Goal: Transaction & Acquisition: Obtain resource

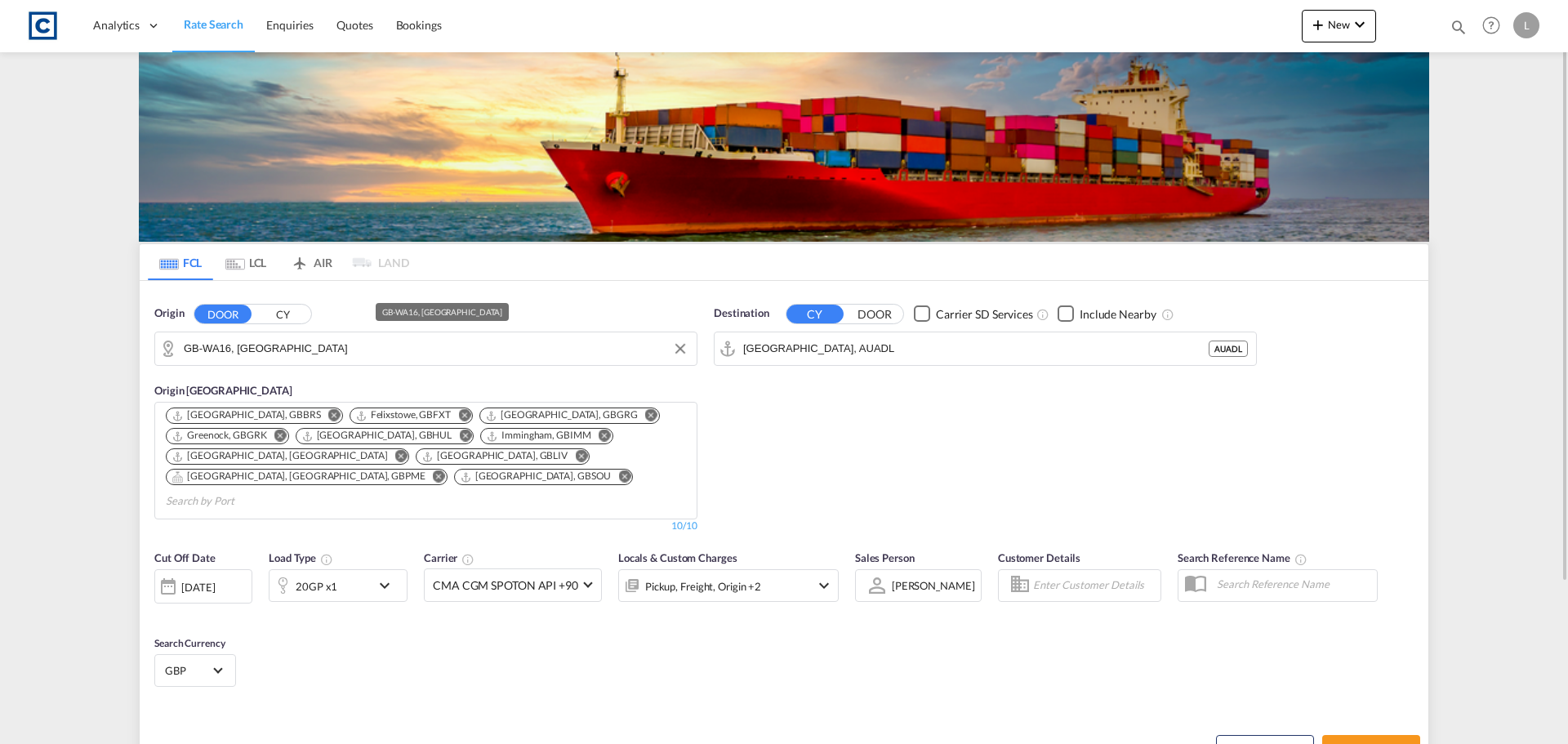
drag, startPoint x: 285, startPoint y: 309, endPoint x: 278, endPoint y: 350, distance: 41.6
click at [278, 343] on div "Origin DOOR CY GB-WA16, Cheshire East" at bounding box center [426, 335] width 544 height 60
click at [284, 323] on button "CY" at bounding box center [282, 313] width 57 height 19
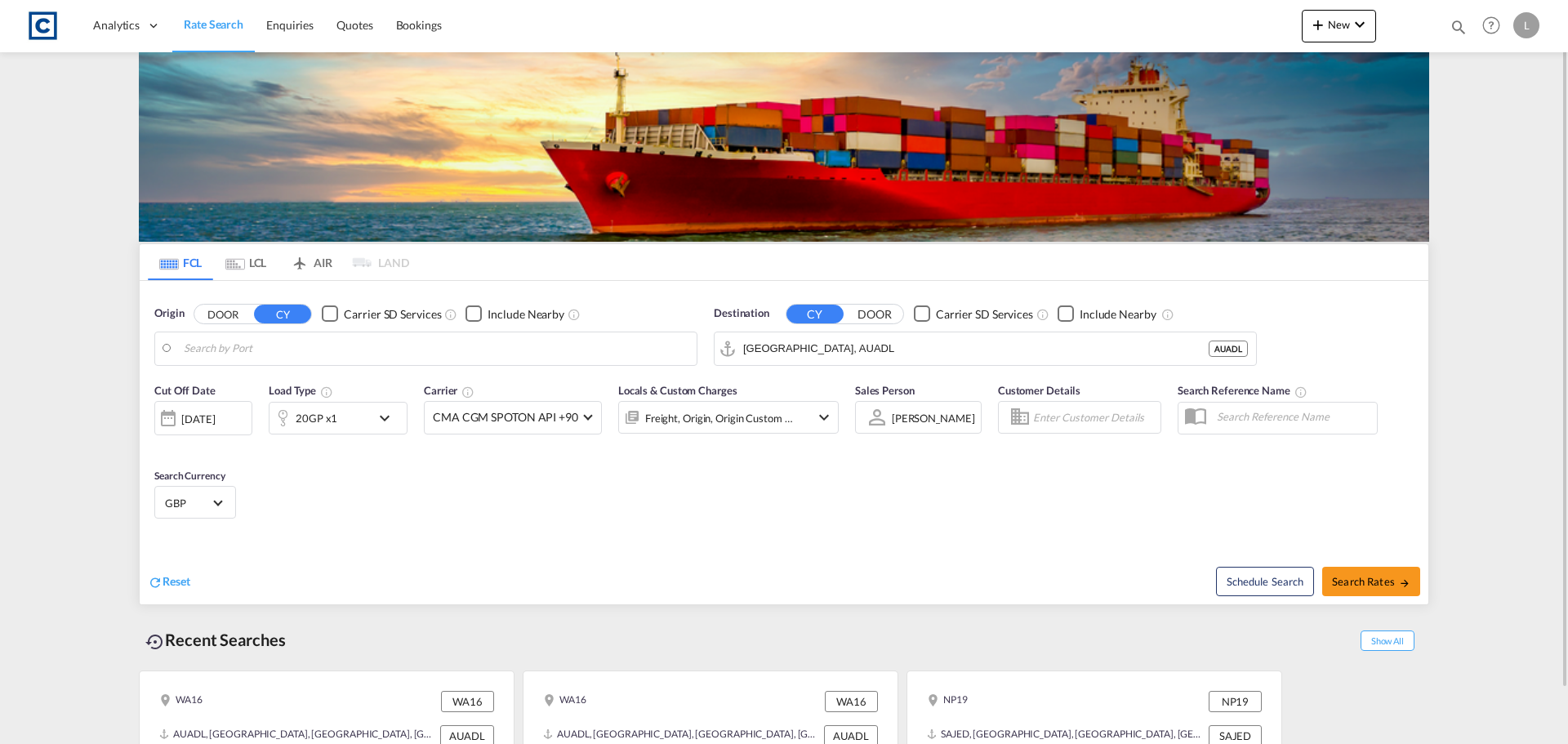
click at [266, 352] on input "Search by Port" at bounding box center [435, 348] width 504 height 25
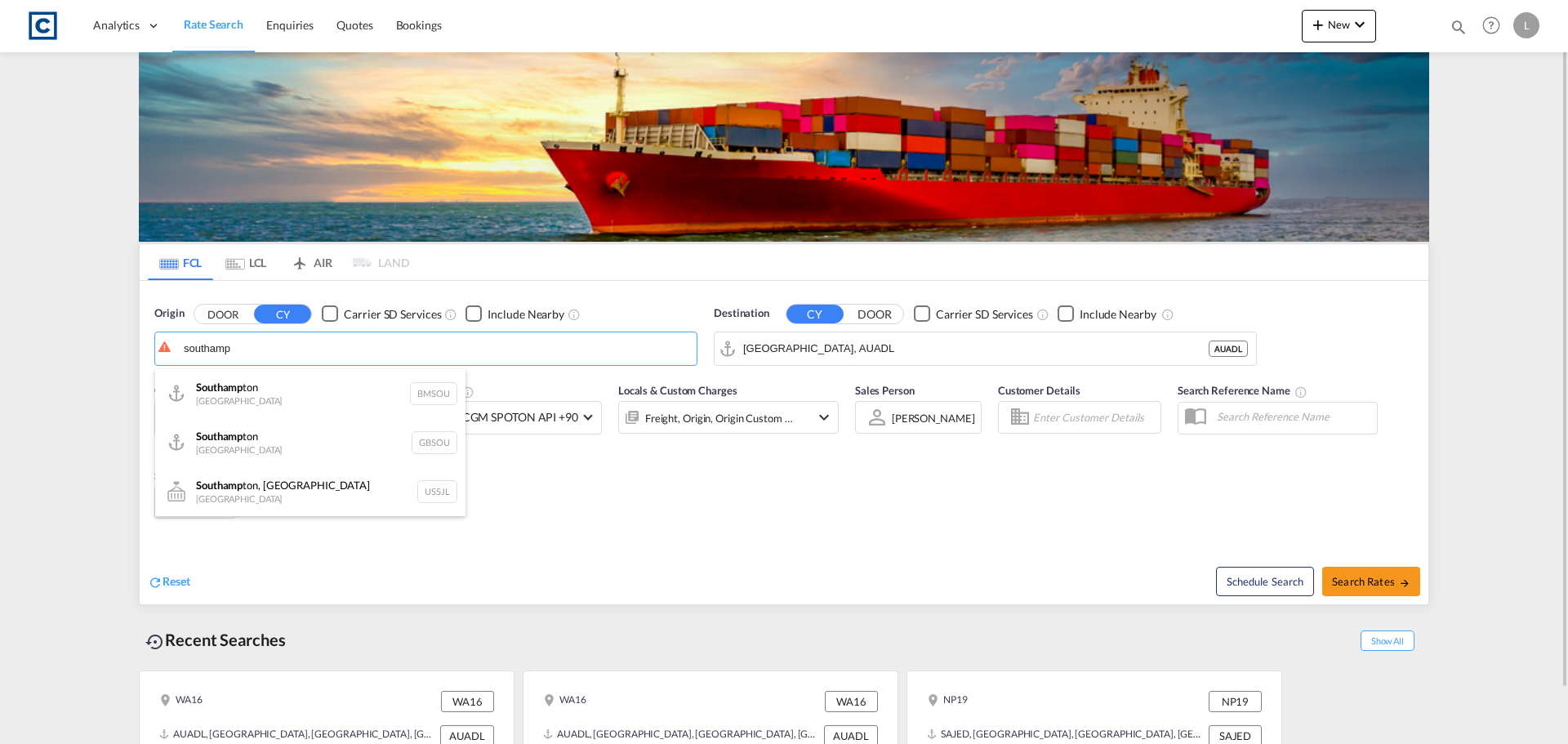
click at [295, 443] on div "Southamp ton United Kingdom GBSOU" at bounding box center [310, 442] width 310 height 49
type input "[GEOGRAPHIC_DATA], GBSOU"
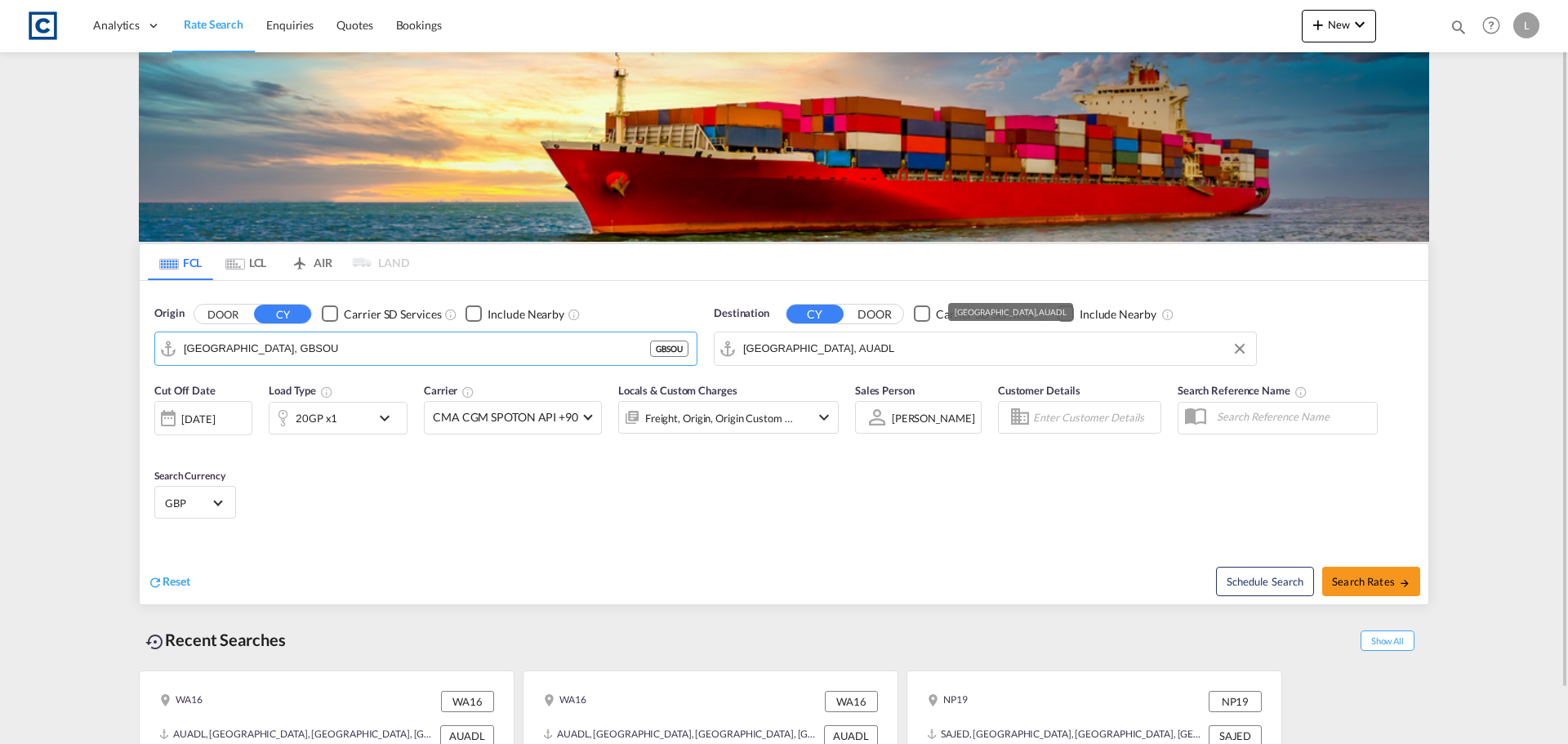
click at [813, 349] on input "[GEOGRAPHIC_DATA], AUADL" at bounding box center [995, 348] width 504 height 25
click at [801, 384] on div "Keelung (Chilung) Taiwan, Province of China TWKEL" at bounding box center [869, 393] width 310 height 49
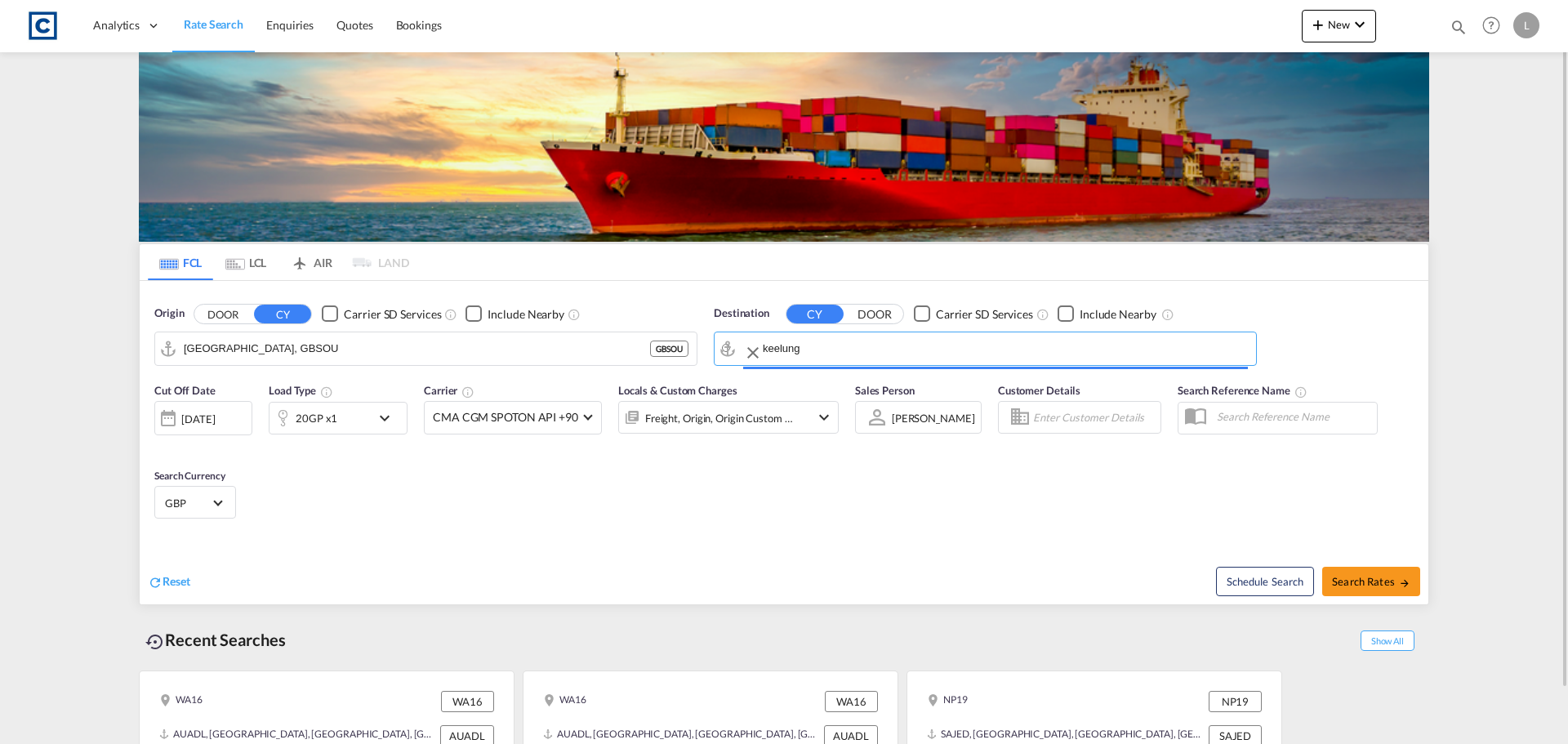
type input "Keelung (Chilung), TWKEL"
click at [338, 414] on div "20GP x1" at bounding box center [320, 418] width 101 height 33
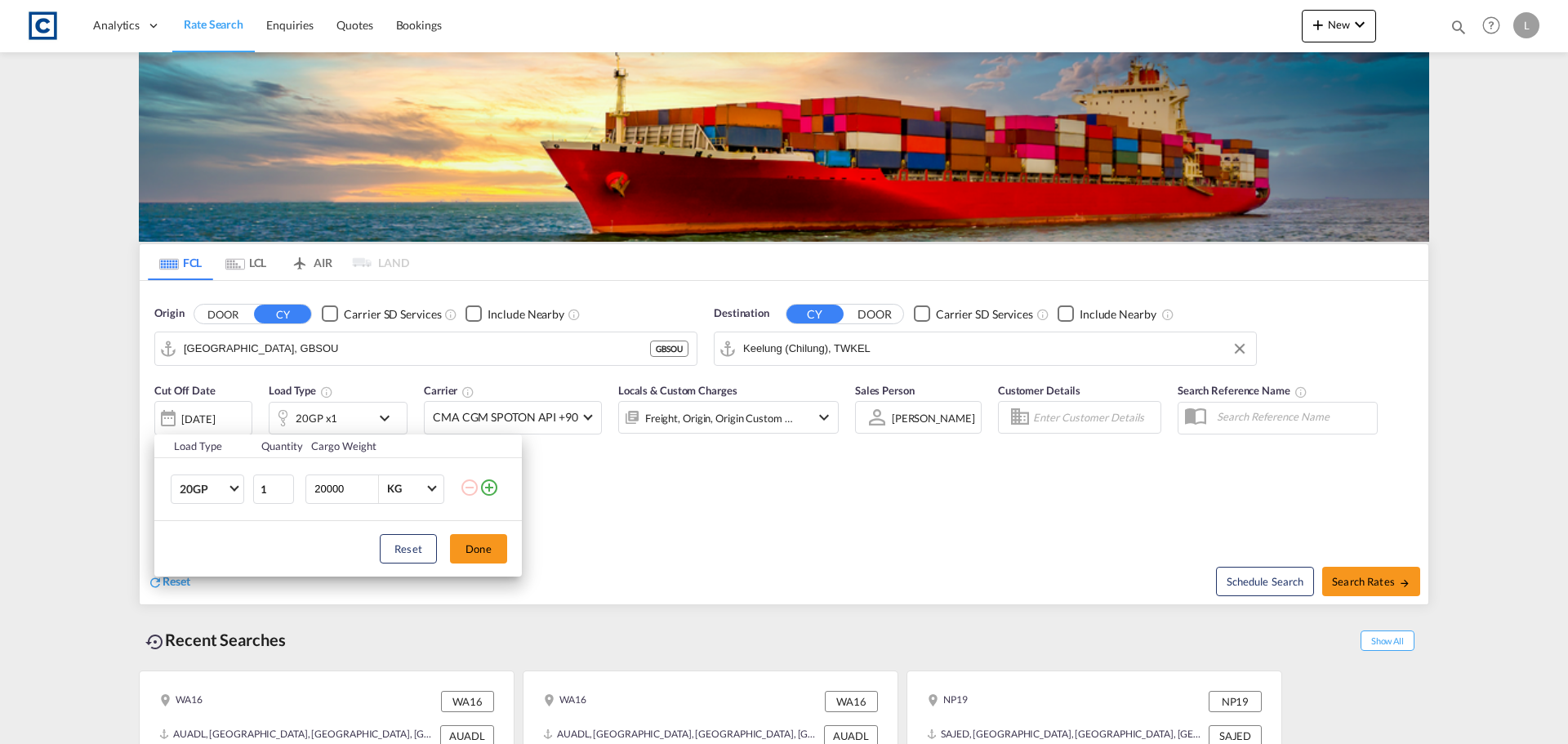
drag, startPoint x: 495, startPoint y: 483, endPoint x: 456, endPoint y: 501, distance: 43.0
click at [493, 486] on md-icon "icon-plus-circle-outline" at bounding box center [489, 488] width 20 height 20
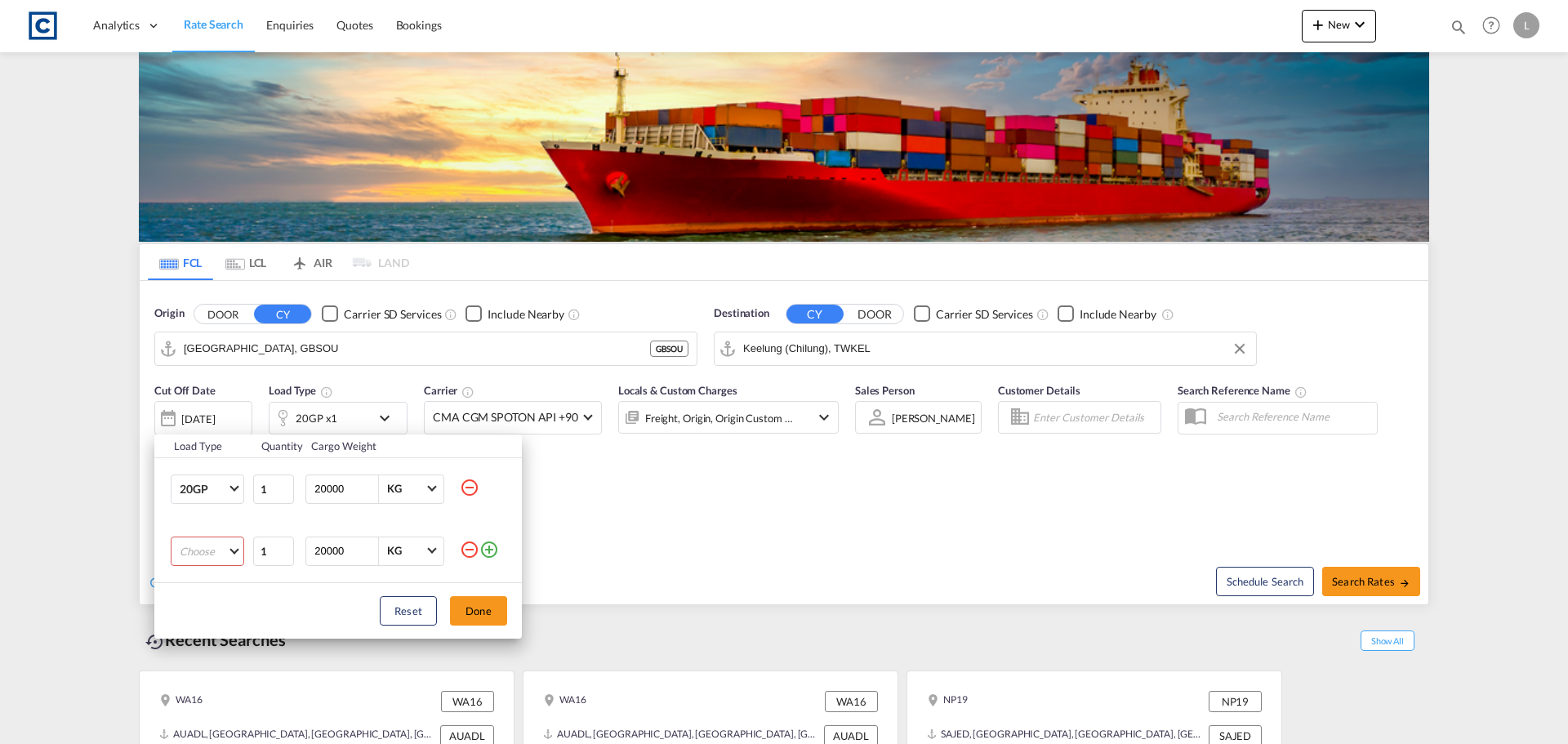
click at [193, 558] on md-select "Choose 20GP 40GP 40HC 45HC 20RE 40RE 40HR 20OT 40OT 20FR 40FR 40NR 20NR 45S 20T…" at bounding box center [207, 551] width 74 height 29
click at [215, 633] on md-option "40HC" at bounding box center [222, 625] width 111 height 39
click at [469, 608] on button "Done" at bounding box center [478, 610] width 57 height 29
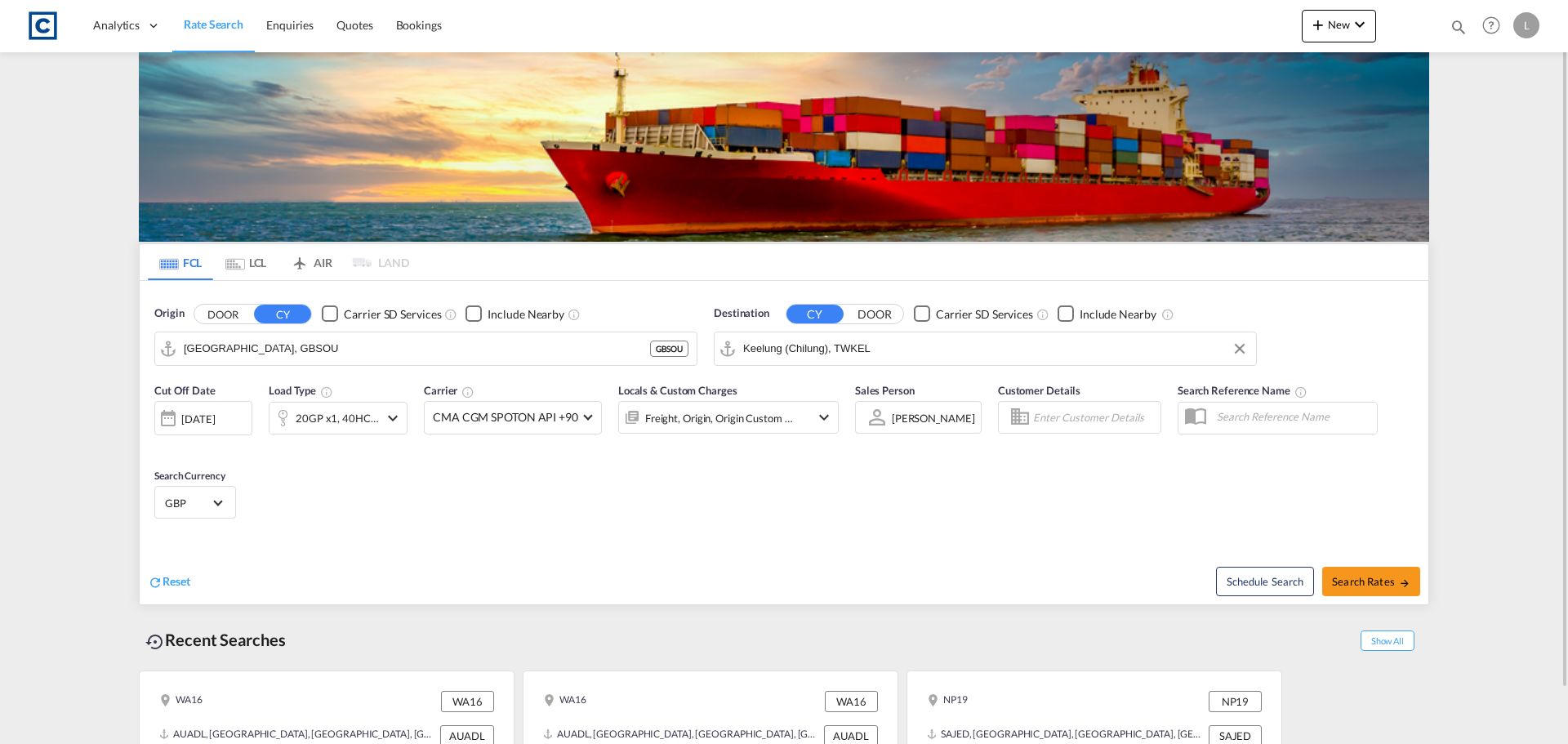
click at [245, 422] on div "[DATE]" at bounding box center [204, 418] width 98 height 35
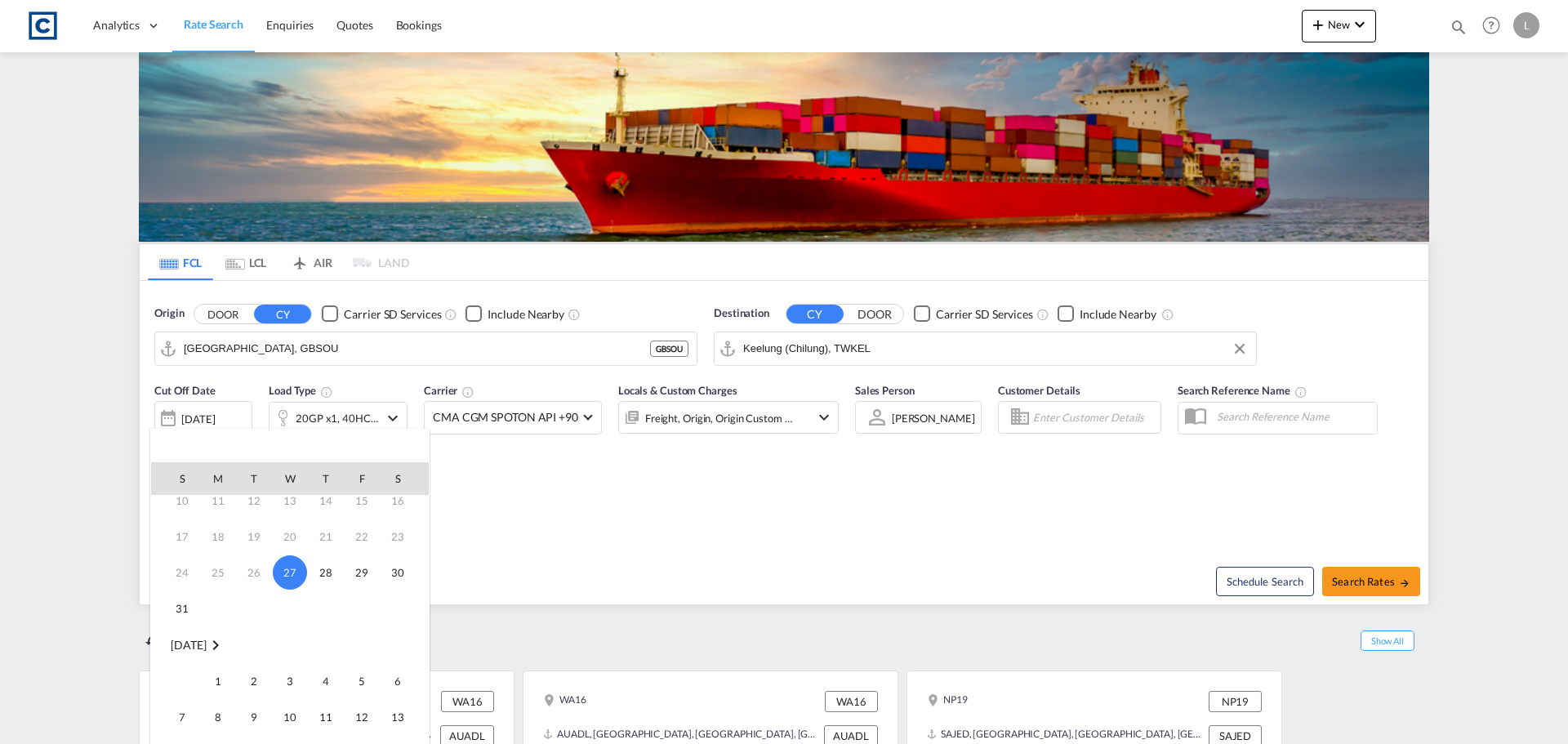
scroll to position [164, 0]
click at [215, 600] on span "1" at bounding box center [218, 602] width 33 height 33
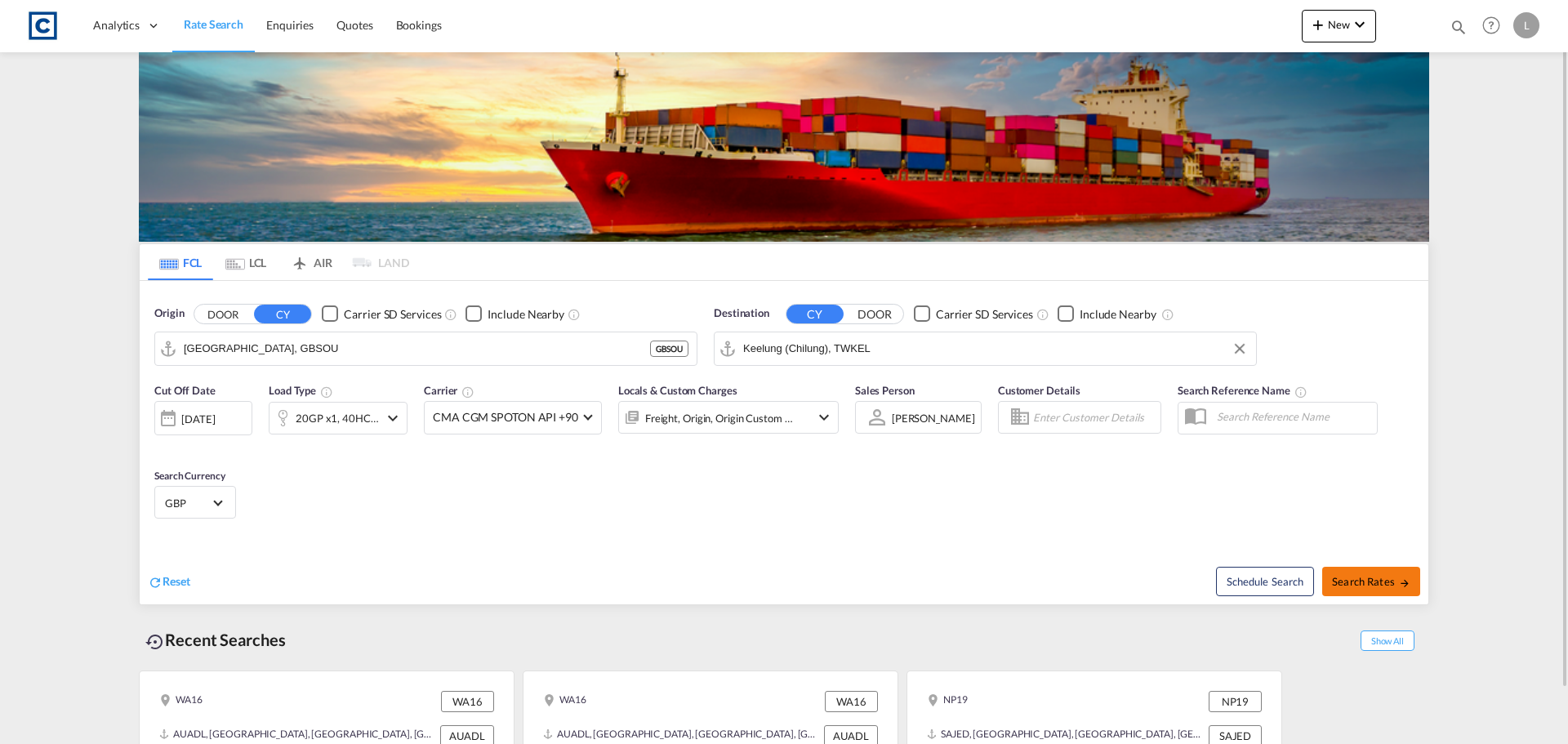
click at [1351, 581] on span "Search Rates" at bounding box center [1372, 581] width 78 height 13
type input "GBSOU to TWKEL / 1 Sep 2025"
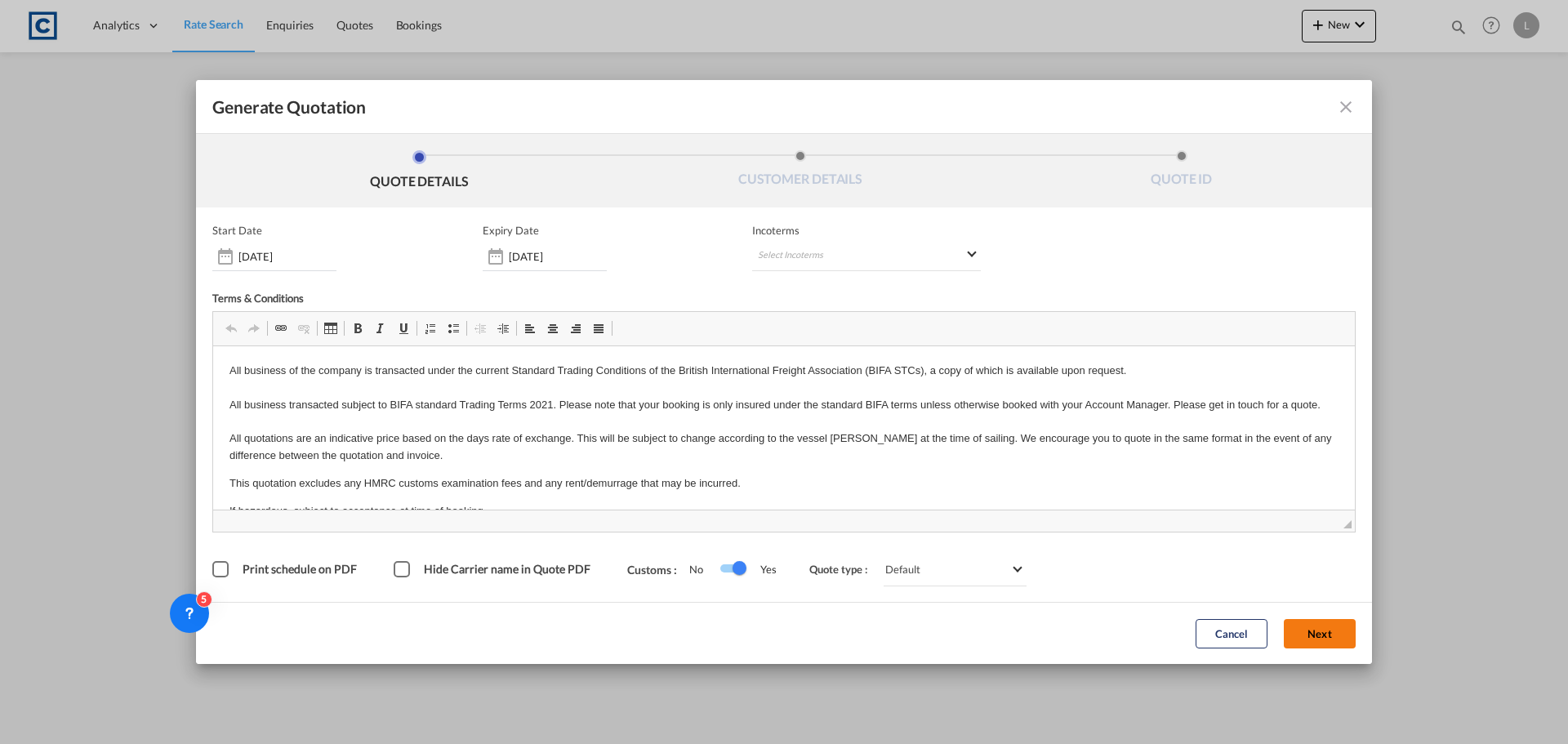
click at [1323, 624] on button "Next" at bounding box center [1320, 633] width 72 height 29
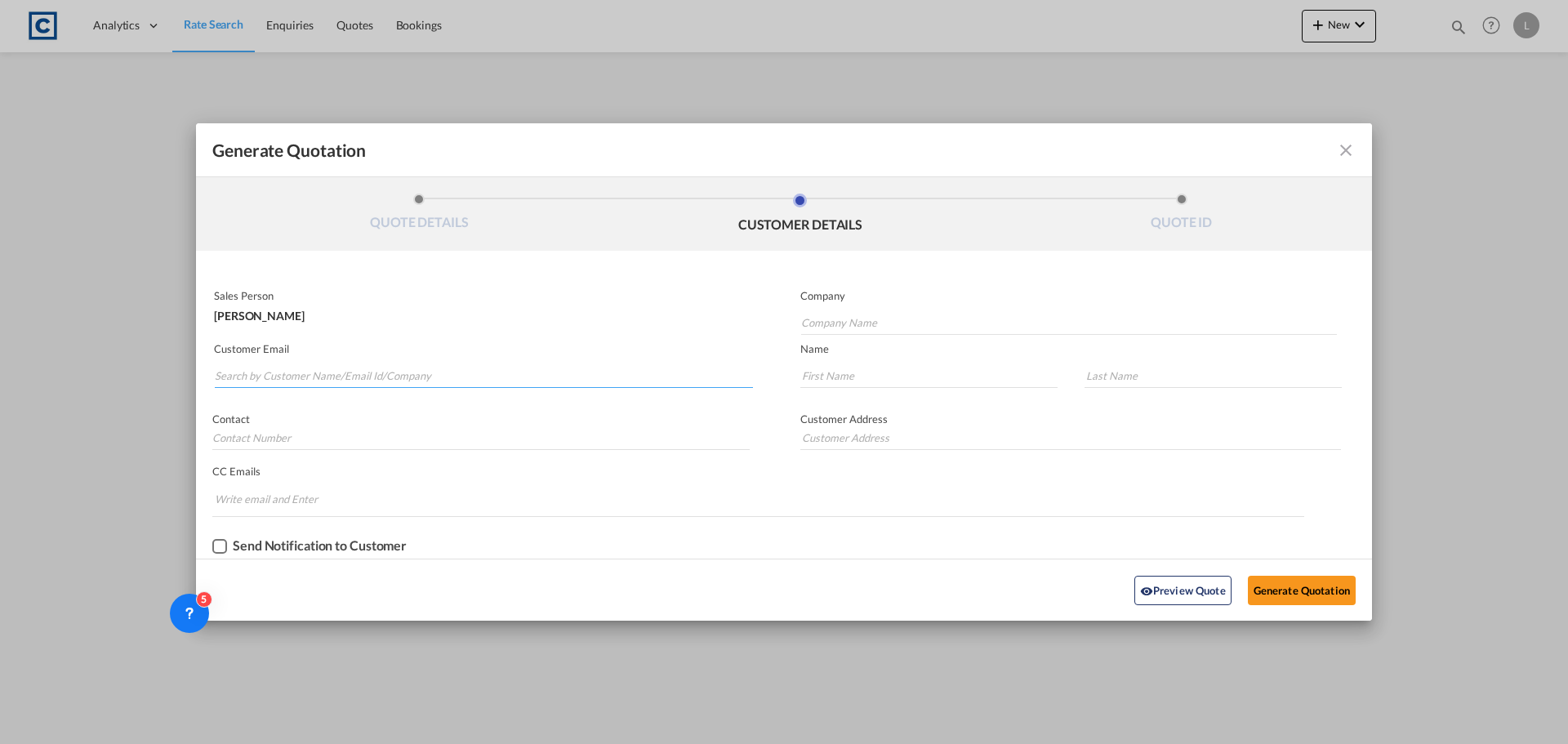
click at [379, 366] on input "Search by Customer Name/Email Id/Company" at bounding box center [484, 375] width 538 height 25
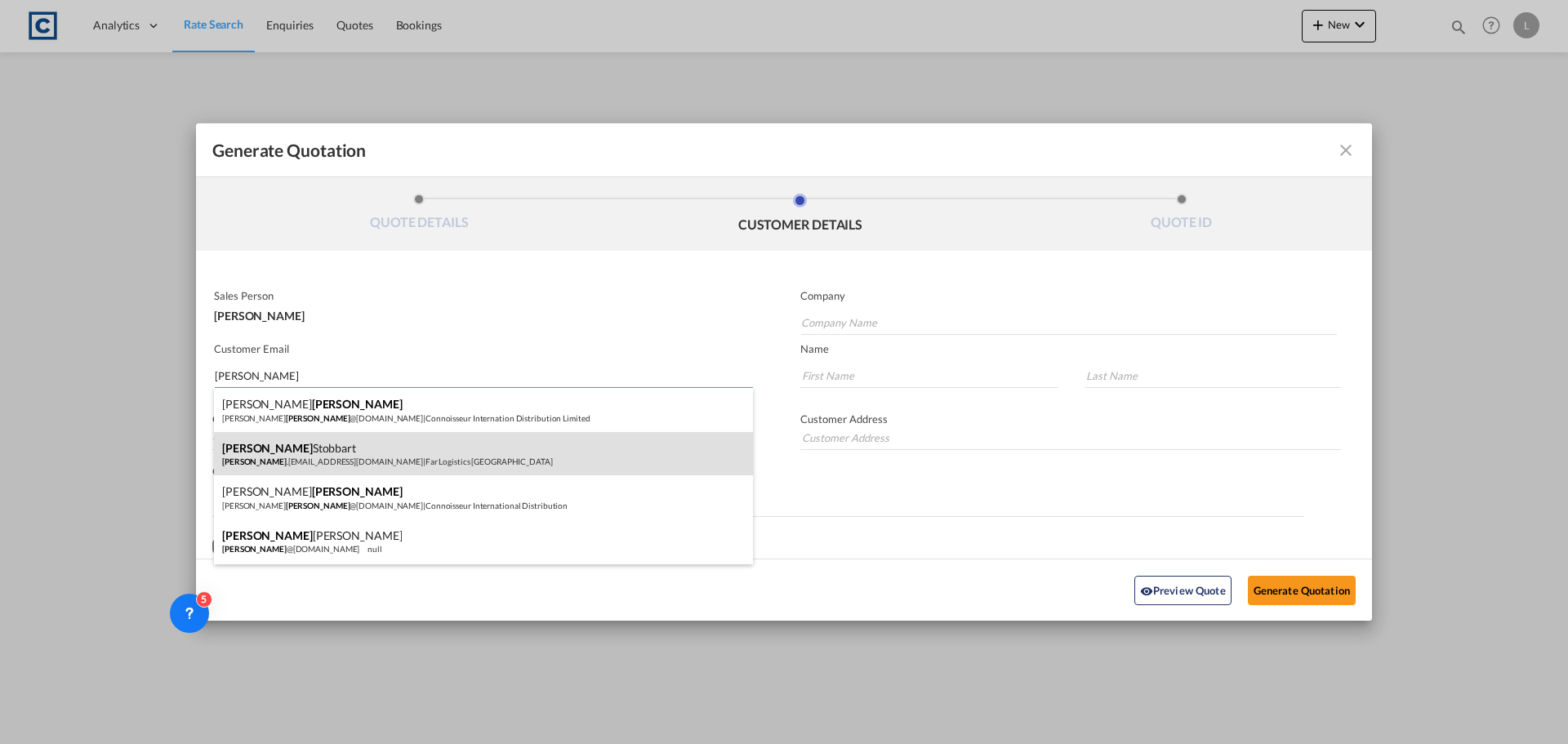
type input "lloyd"
click at [395, 455] on div "Lloyd Stobbart Lloyd .Stobbart@FarIntl.com | Far Logistics Southampton" at bounding box center [483, 453] width 539 height 45
type input "Far Logistics Southampton"
type input "Lloyd.Stobbart@FarIntl.com"
type input "Lloyd"
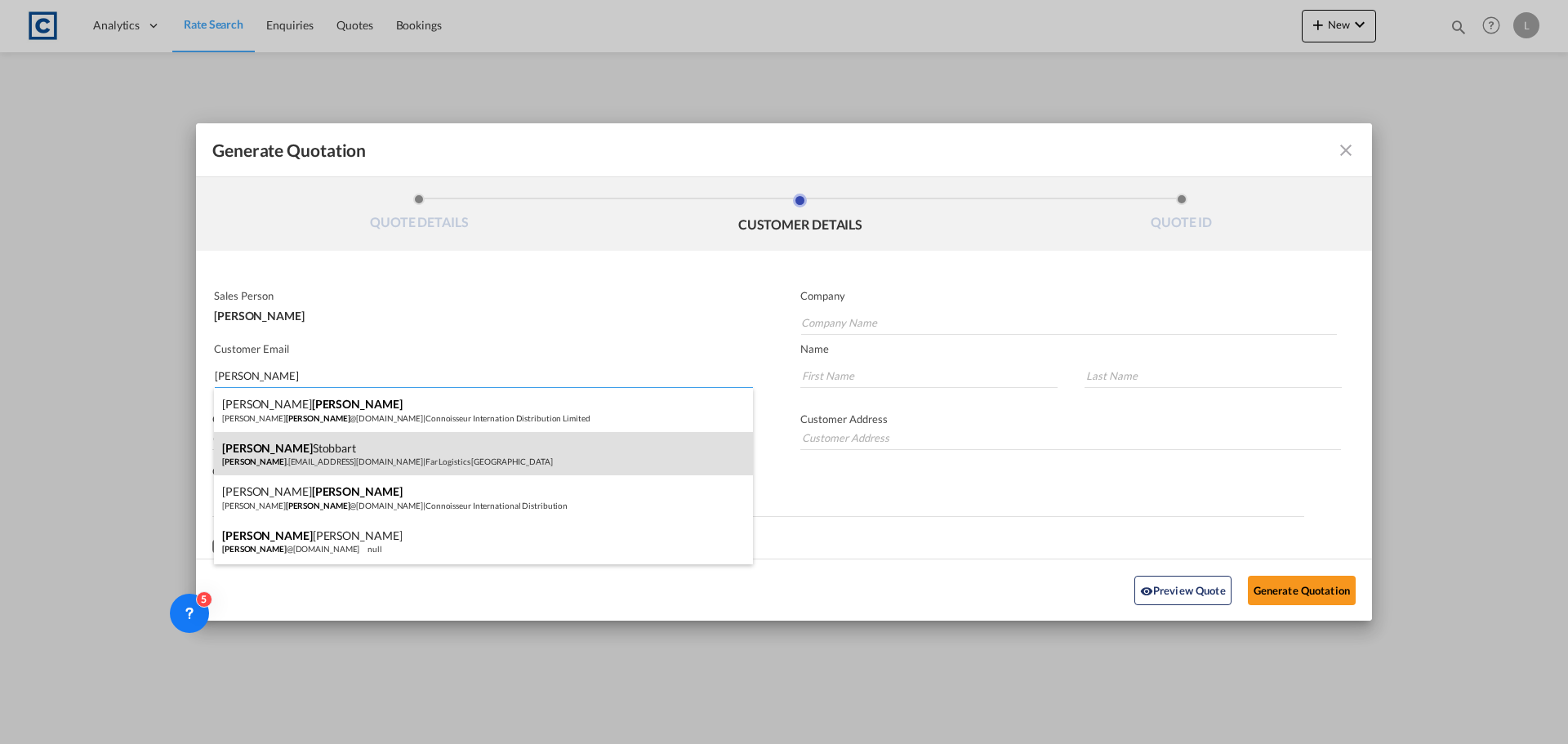
type input "Stobbart"
type input "+44 (0) 238 020 1281"
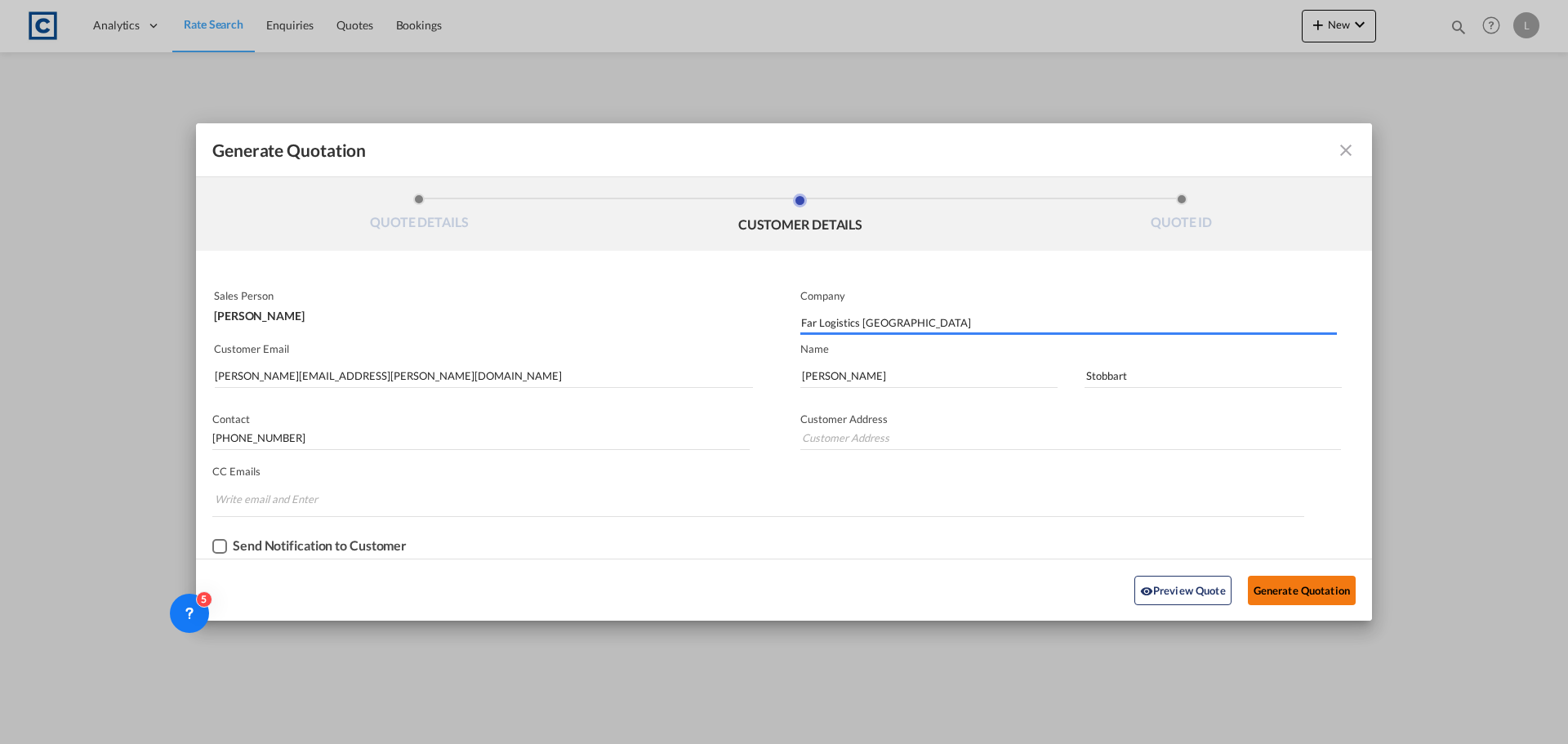
click at [1293, 589] on button "Generate Quotation" at bounding box center [1302, 590] width 108 height 29
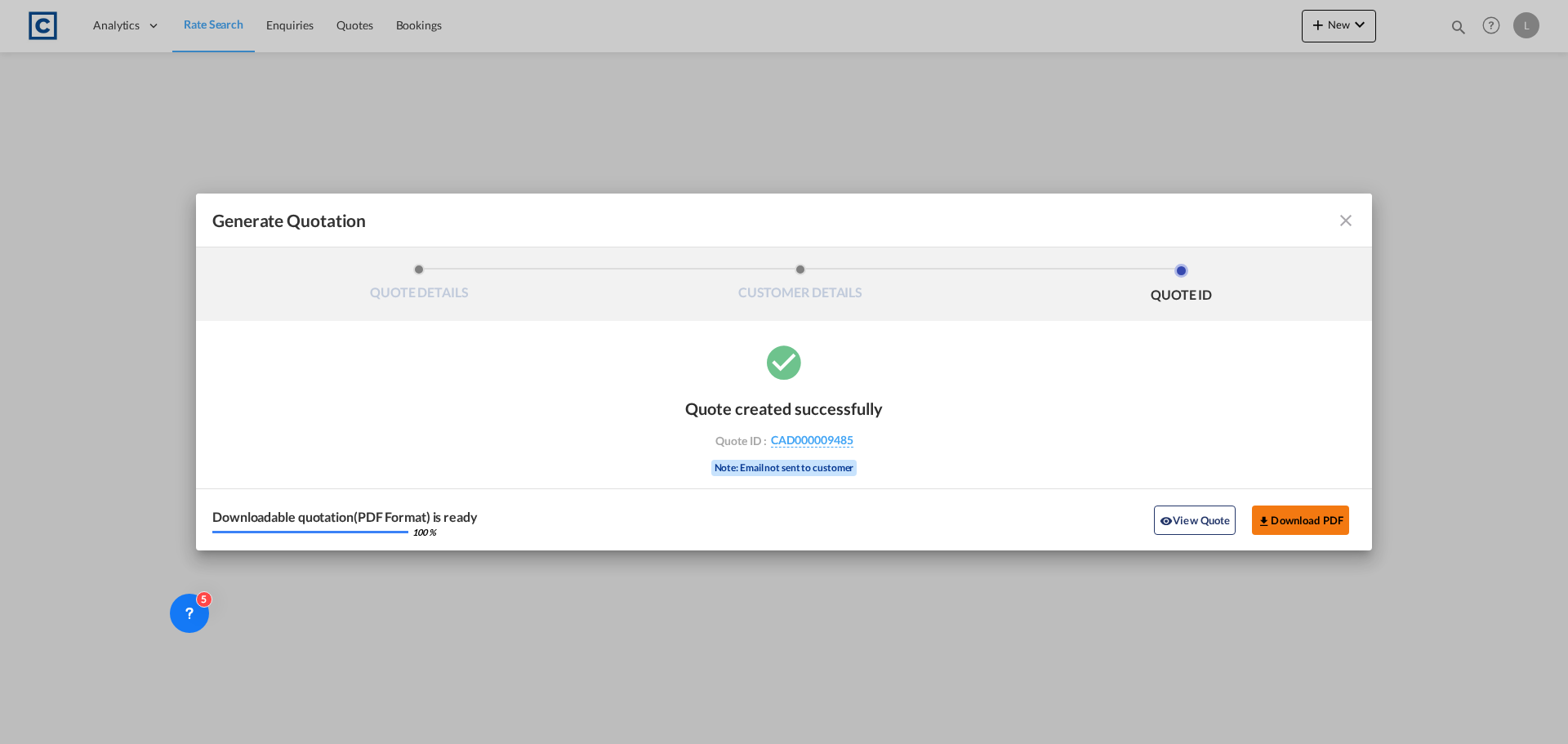
click at [1338, 522] on button "Download PDF" at bounding box center [1300, 520] width 97 height 29
click at [1343, 216] on md-icon "icon-close fg-AAA8AD cursor m-0" at bounding box center [1346, 221] width 20 height 20
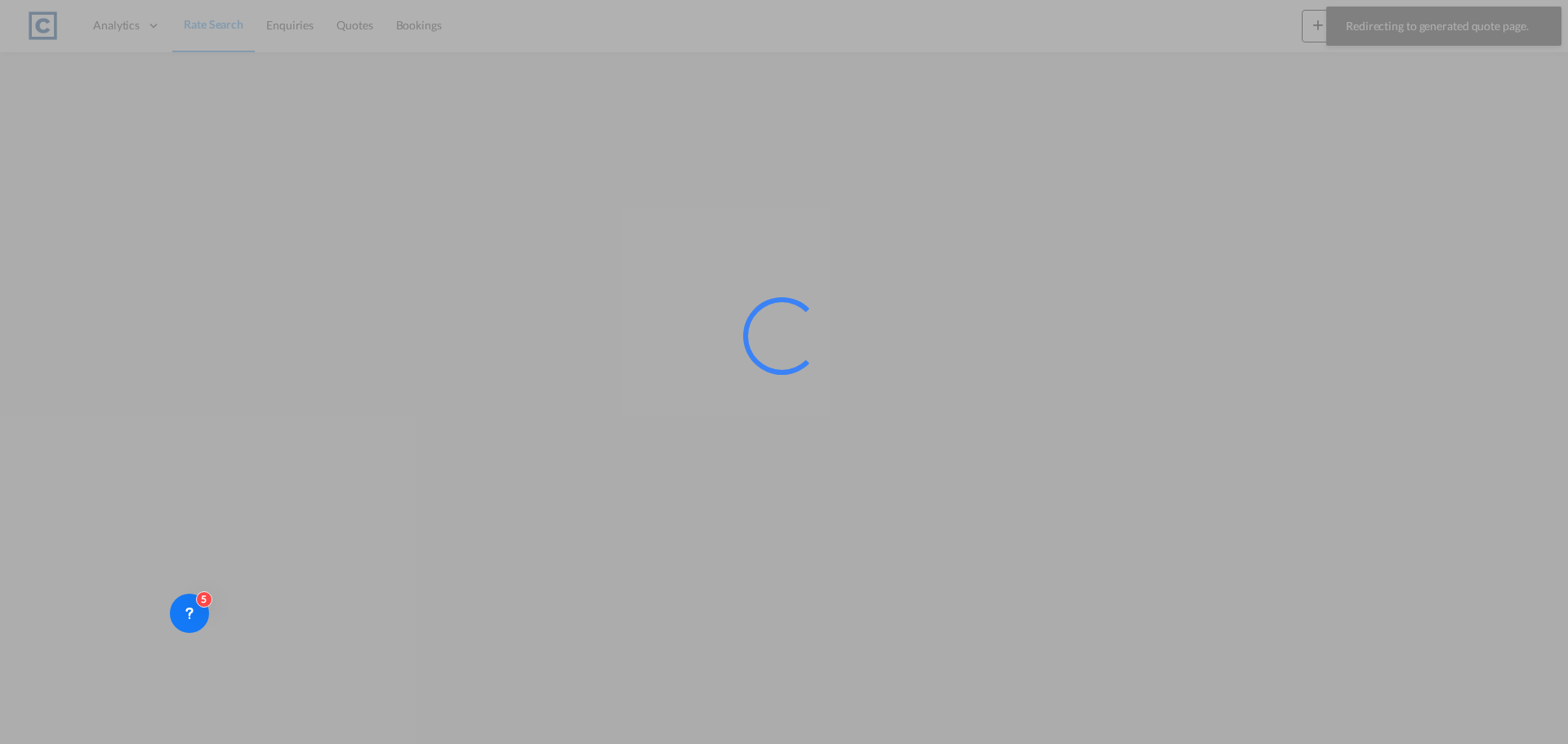
click at [209, 26] on div at bounding box center [784, 372] width 1568 height 744
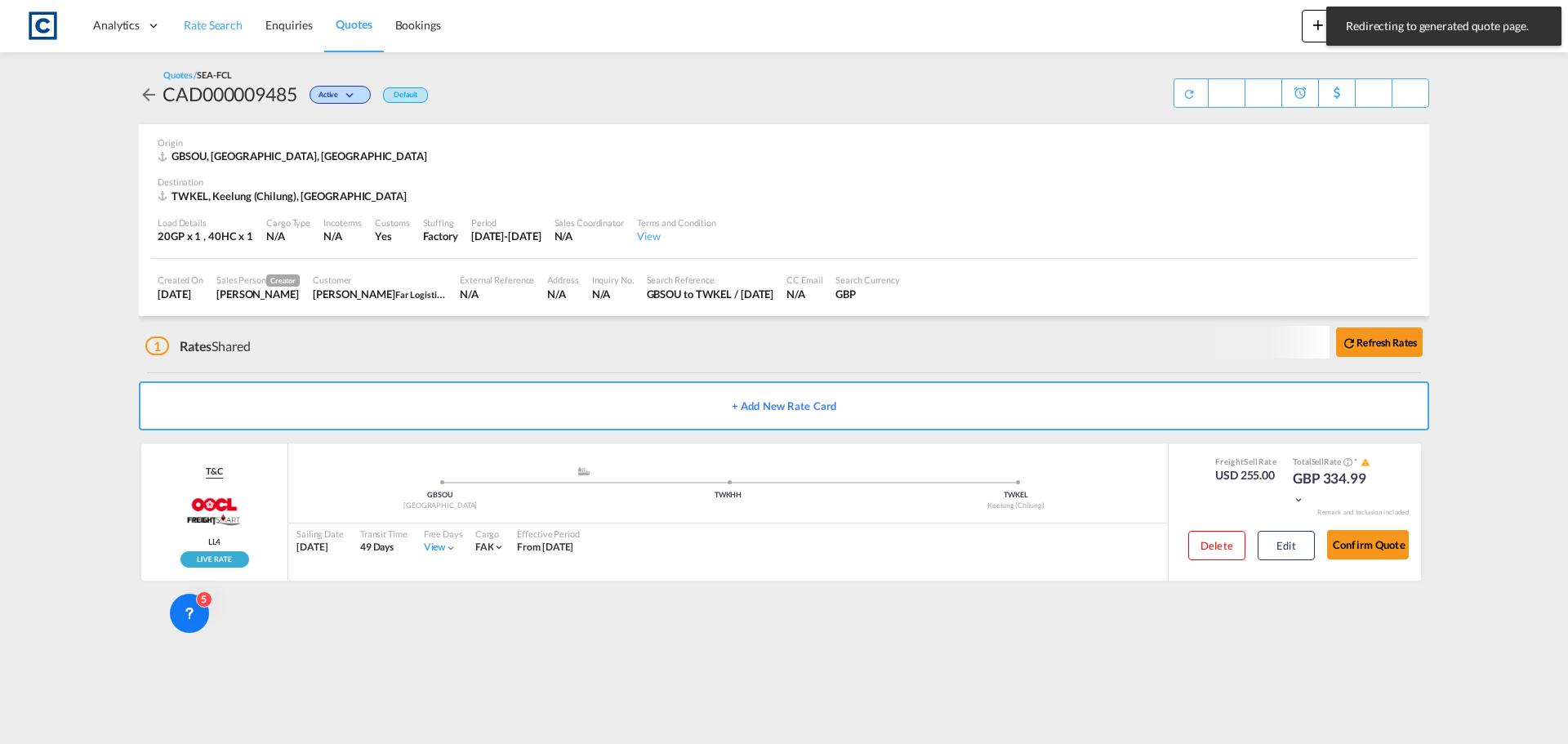
click at [209, 26] on span "Rate Search" at bounding box center [213, 25] width 59 height 14
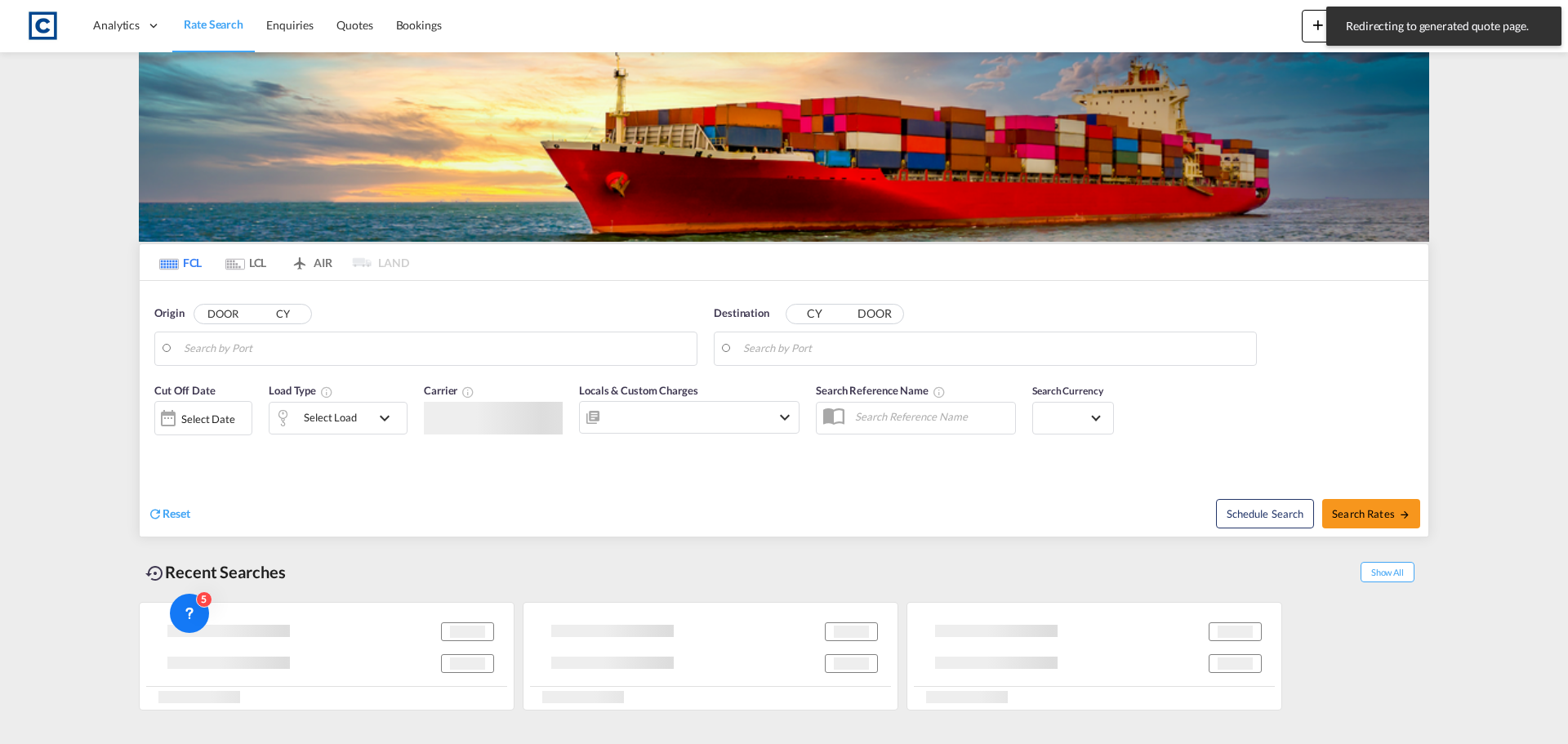
click at [209, 26] on span "Rate Search" at bounding box center [214, 24] width 60 height 14
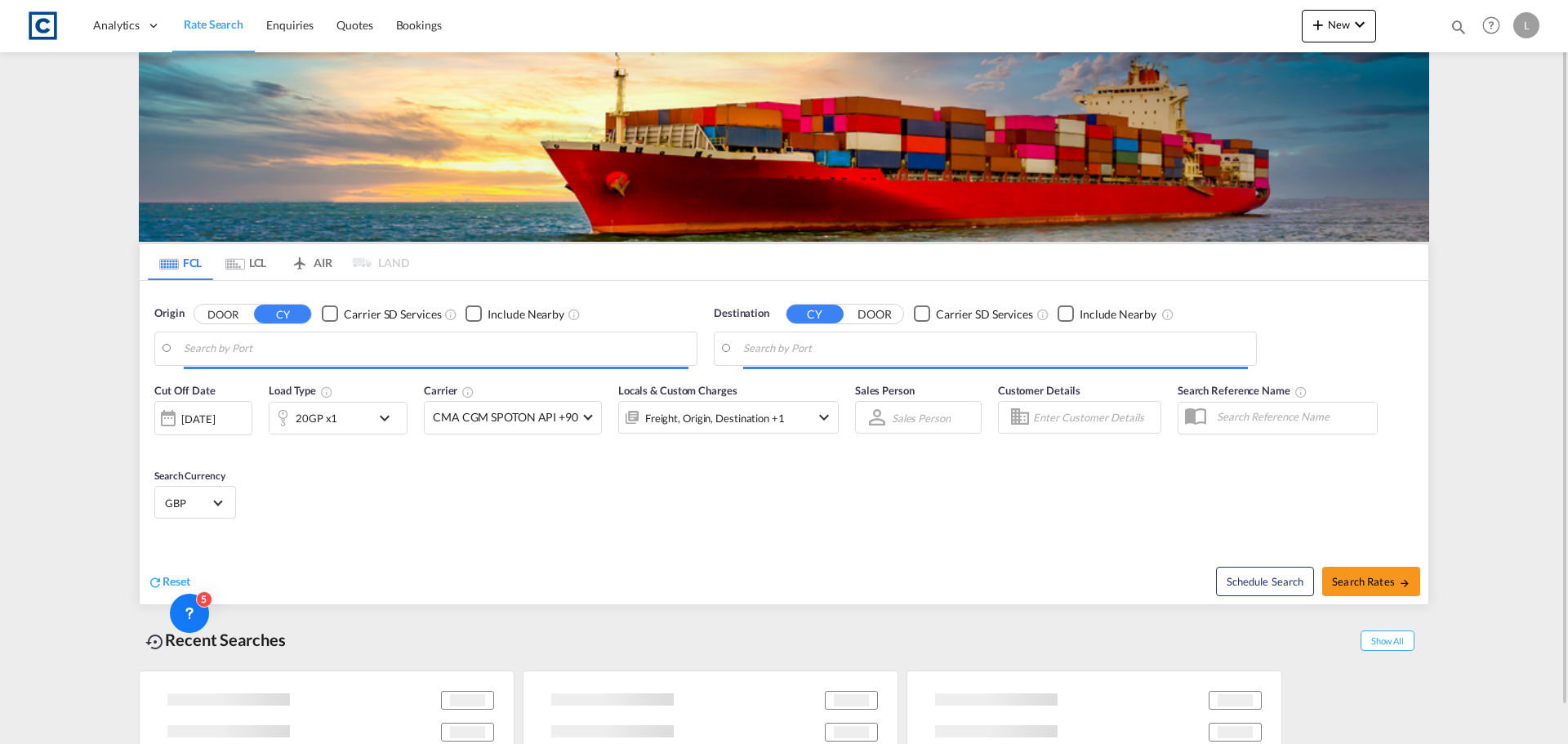
type input "[GEOGRAPHIC_DATA], GBSOU"
type input "Keelung (Chilung), TWKEL"
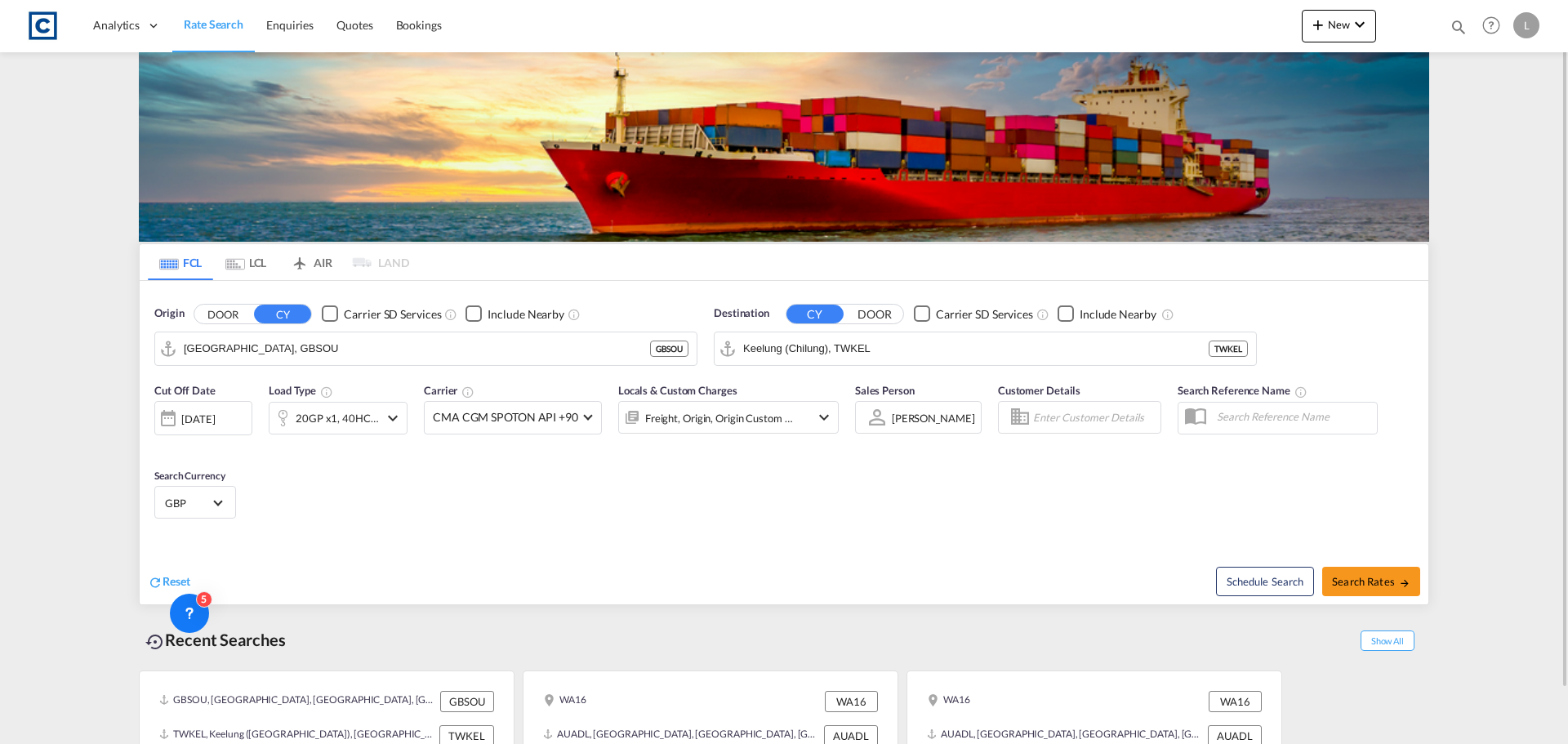
drag, startPoint x: 214, startPoint y: 313, endPoint x: 255, endPoint y: 361, distance: 63.1
click at [229, 331] on div "Origin DOOR CY Carrier SD Services Include Nearby Southampton, GBSOU GBSOU" at bounding box center [426, 335] width 544 height 60
click at [256, 354] on input "[GEOGRAPHIC_DATA], GBSOU" at bounding box center [435, 348] width 504 height 25
click at [229, 310] on button "DOOR" at bounding box center [223, 313] width 57 height 19
click at [263, 336] on body "Analytics Dashboard Rate Search Enquiries Quotes Bookings" at bounding box center [784, 372] width 1568 height 744
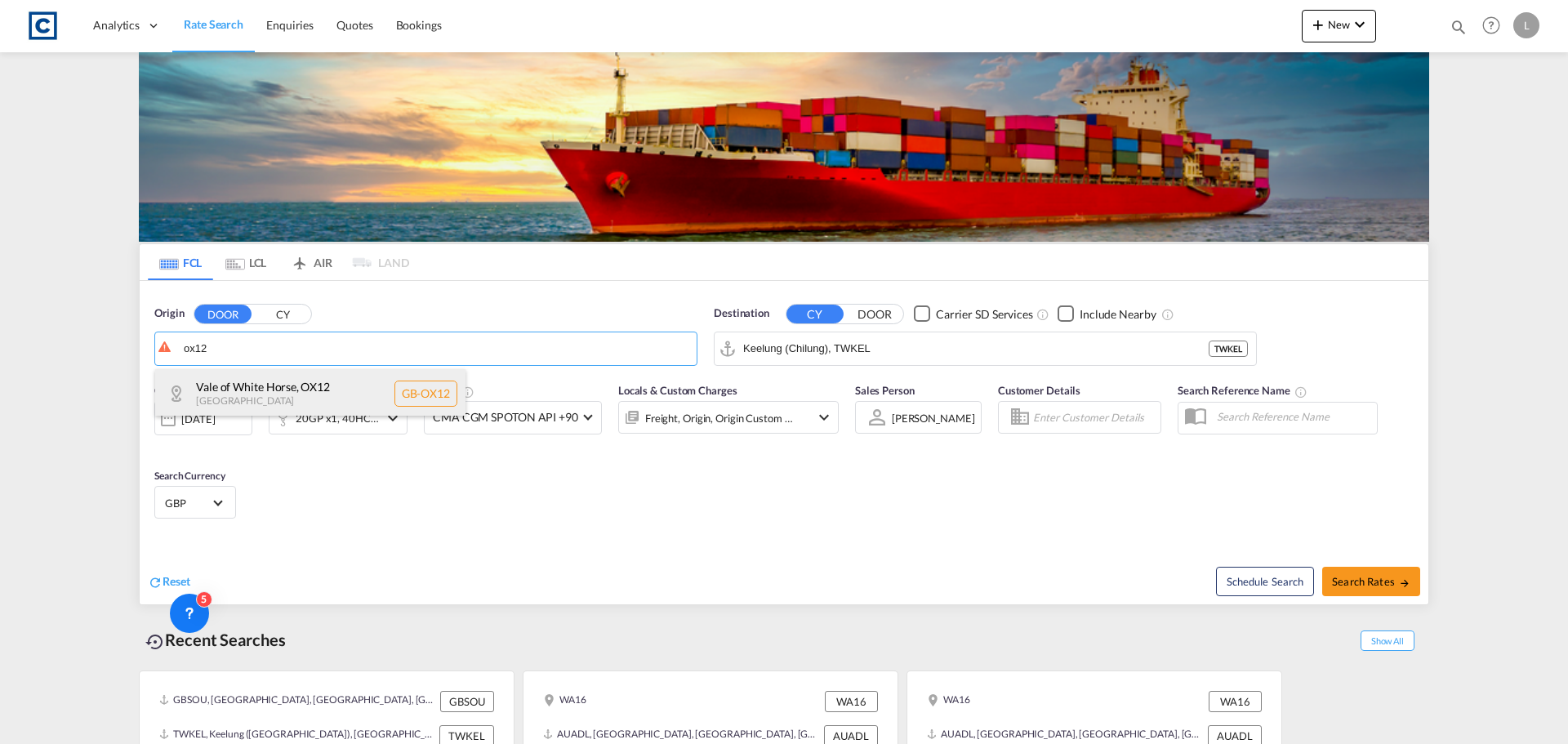
click at [292, 386] on div "Vale of White Horse , OX12 United Kingdom GB-OX12" at bounding box center [310, 393] width 310 height 49
type input "GB-OX12, Vale of White Horse"
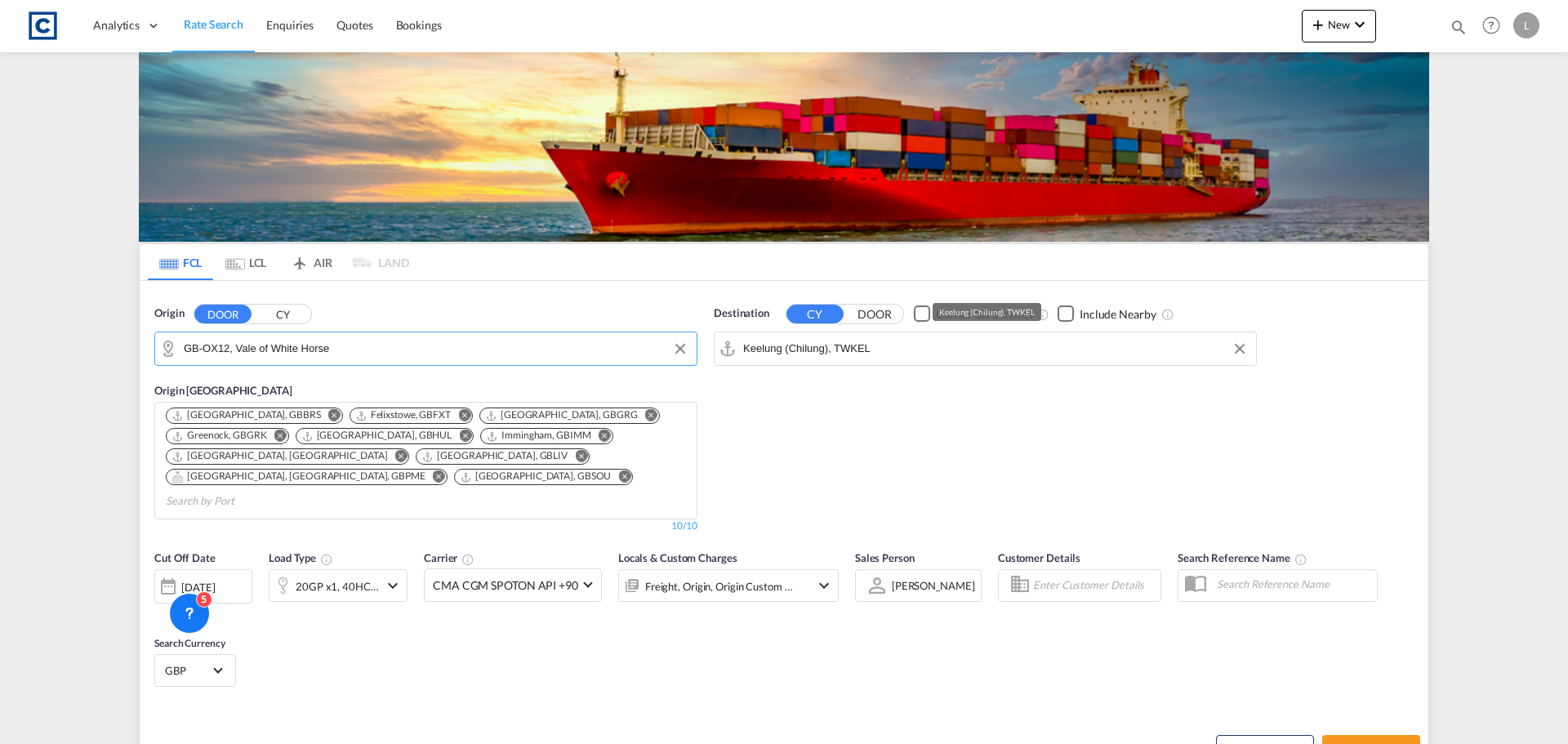
click at [820, 354] on input "Keelung (Chilung), TWKEL" at bounding box center [995, 348] width 504 height 25
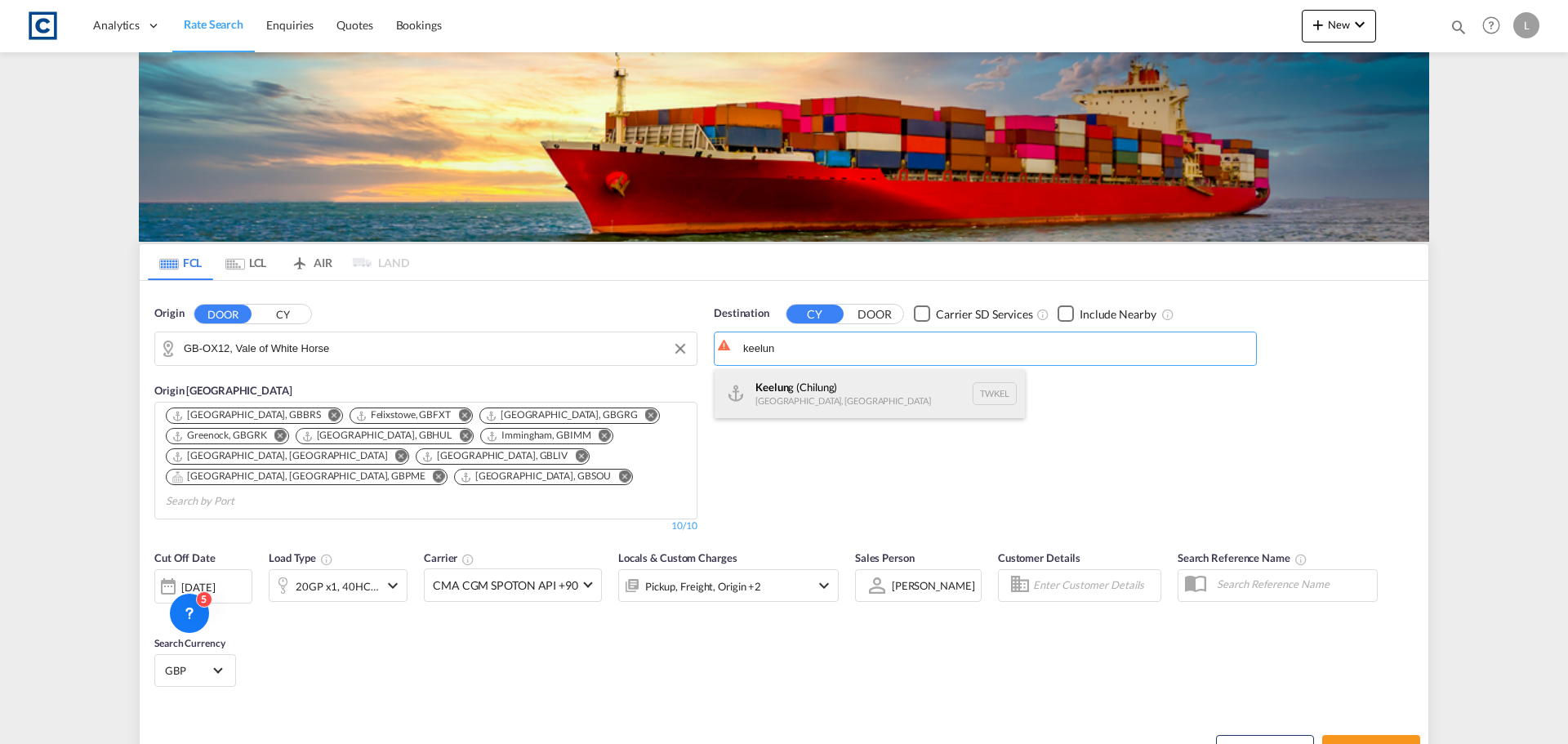
click at [804, 391] on div "Keelun g (Chilung) Taiwan, Province of China TWKEL" at bounding box center [869, 393] width 310 height 49
type input "Keelung (Chilung), TWKEL"
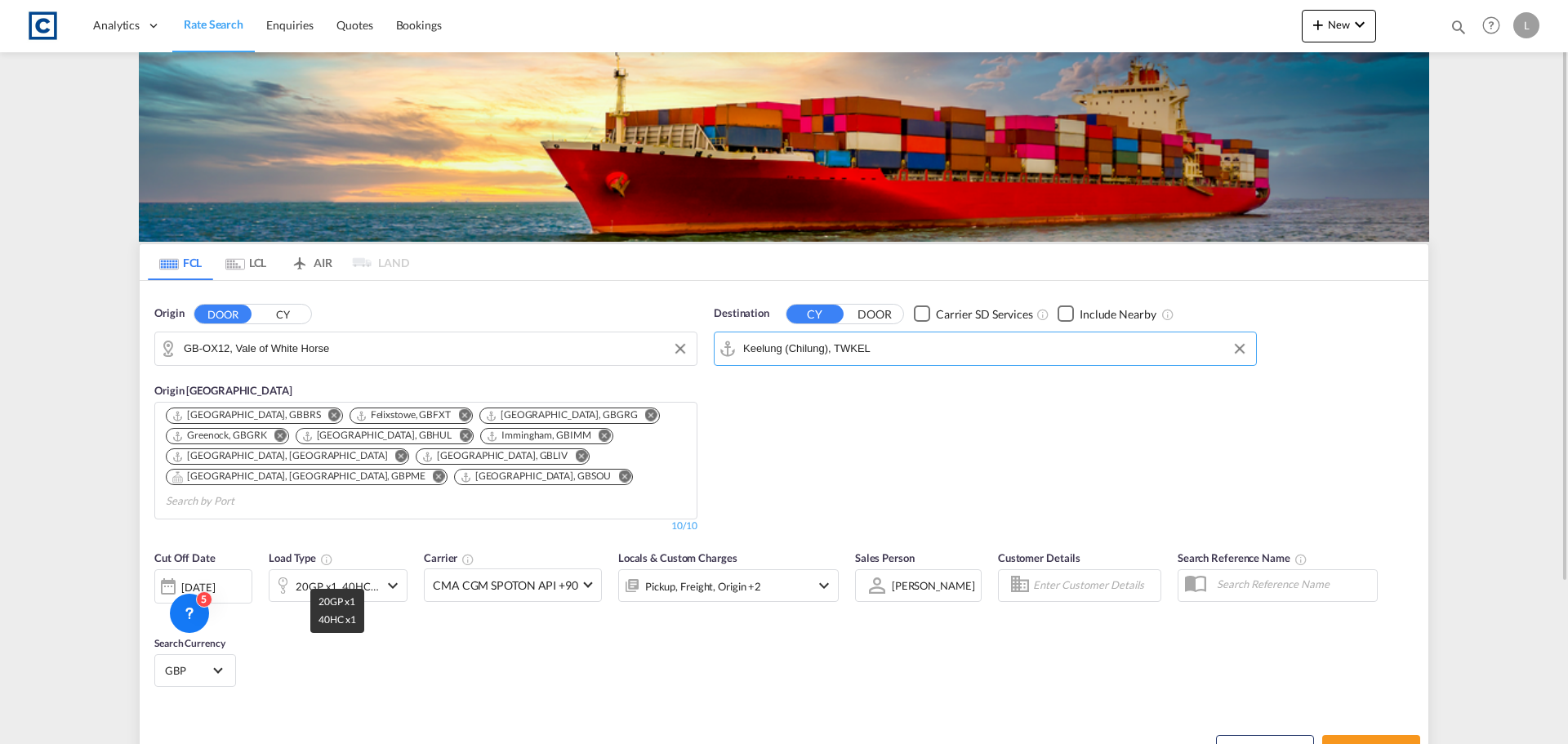
click at [341, 575] on div "20GP x1, 40HC x1" at bounding box center [337, 586] width 84 height 23
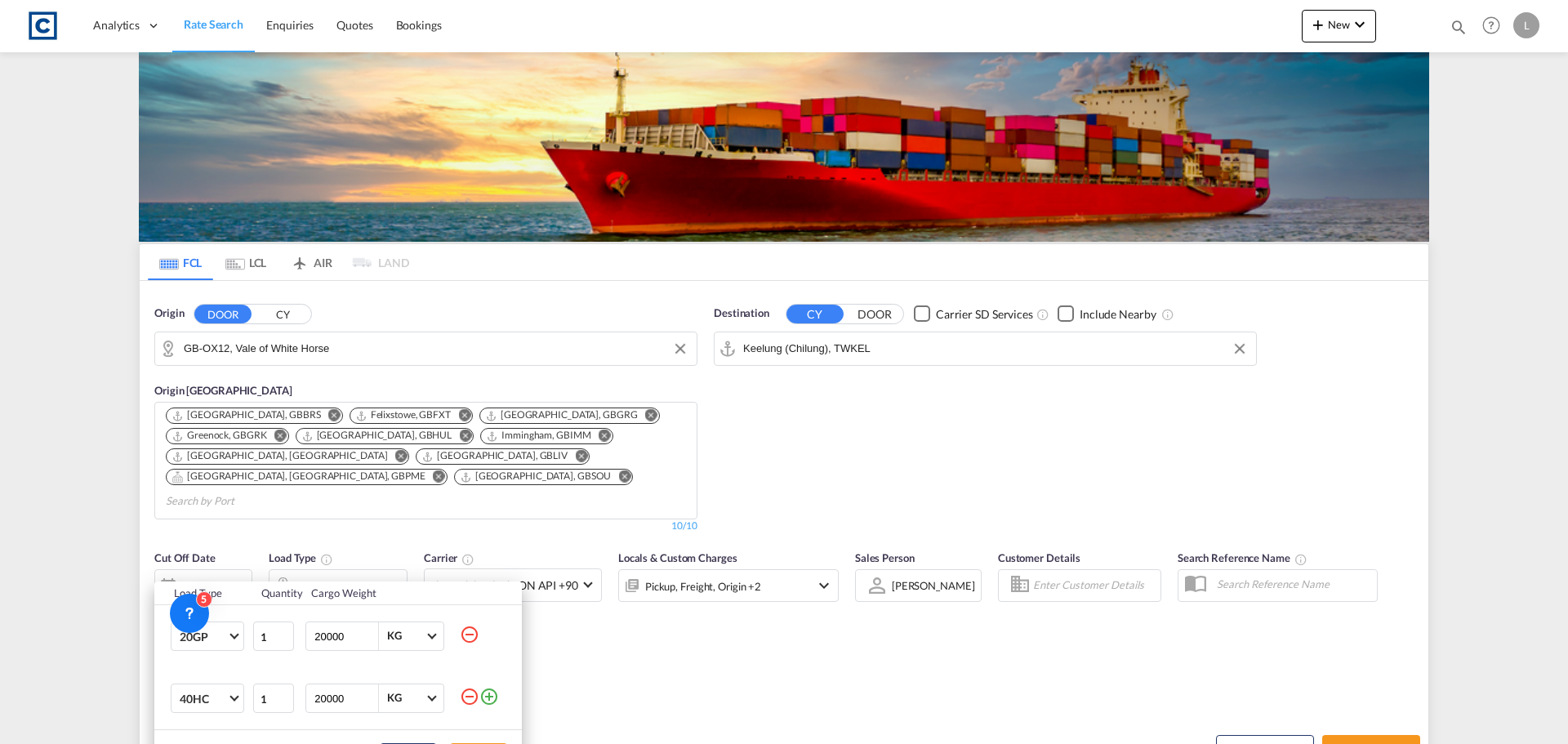
click at [464, 696] on md-icon "icon-minus-circle-outline" at bounding box center [470, 697] width 20 height 20
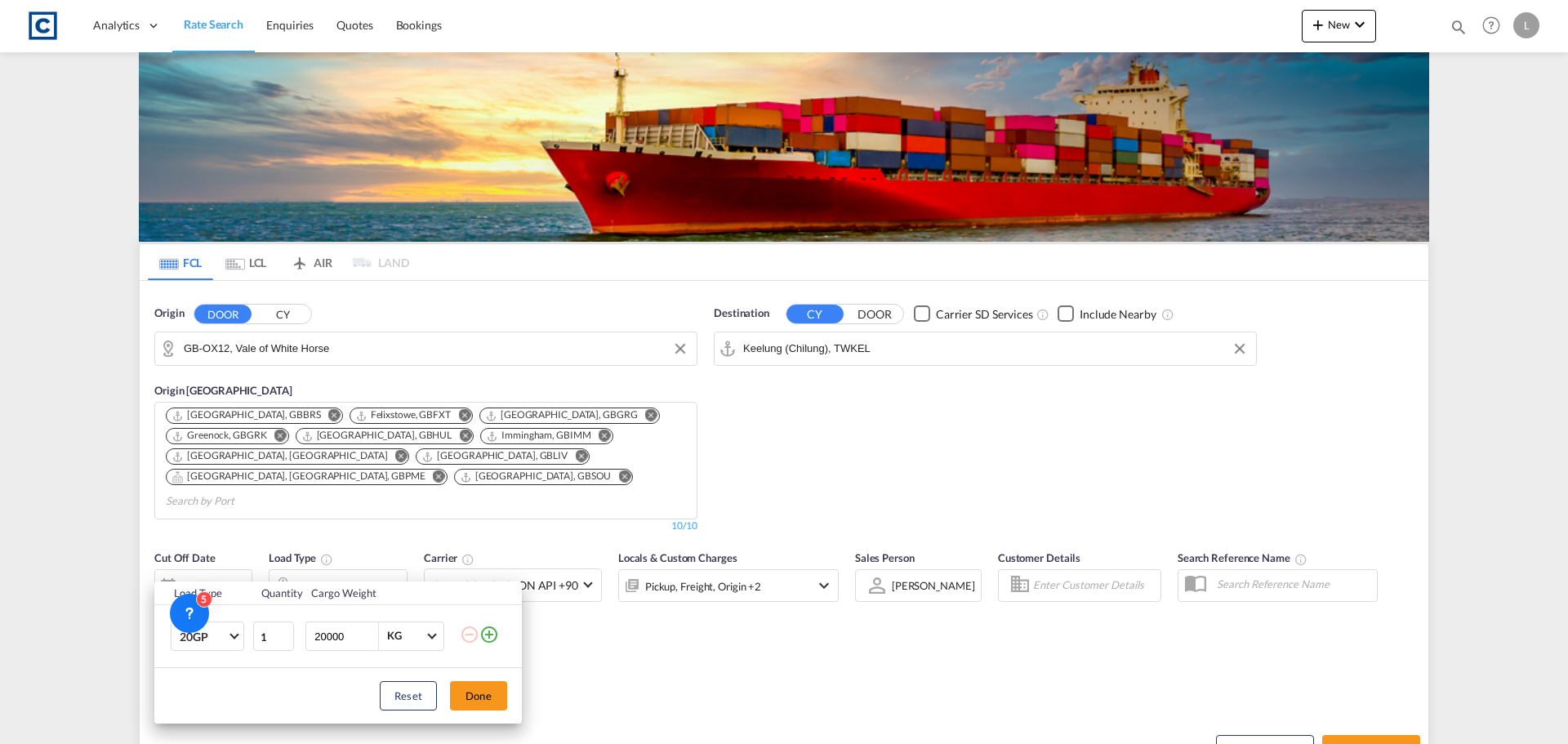
drag, startPoint x: 514, startPoint y: 686, endPoint x: 524, endPoint y: 686, distance: 10.0
click at [517, 686] on div "Reset Done" at bounding box center [338, 695] width 367 height 55
click at [817, 623] on div "Load Type Quantity Cargo Weight 20GP 20GP 40GP 40HC 45HC 20RE 40RE 40HR 20OT 40…" at bounding box center [784, 372] width 1568 height 744
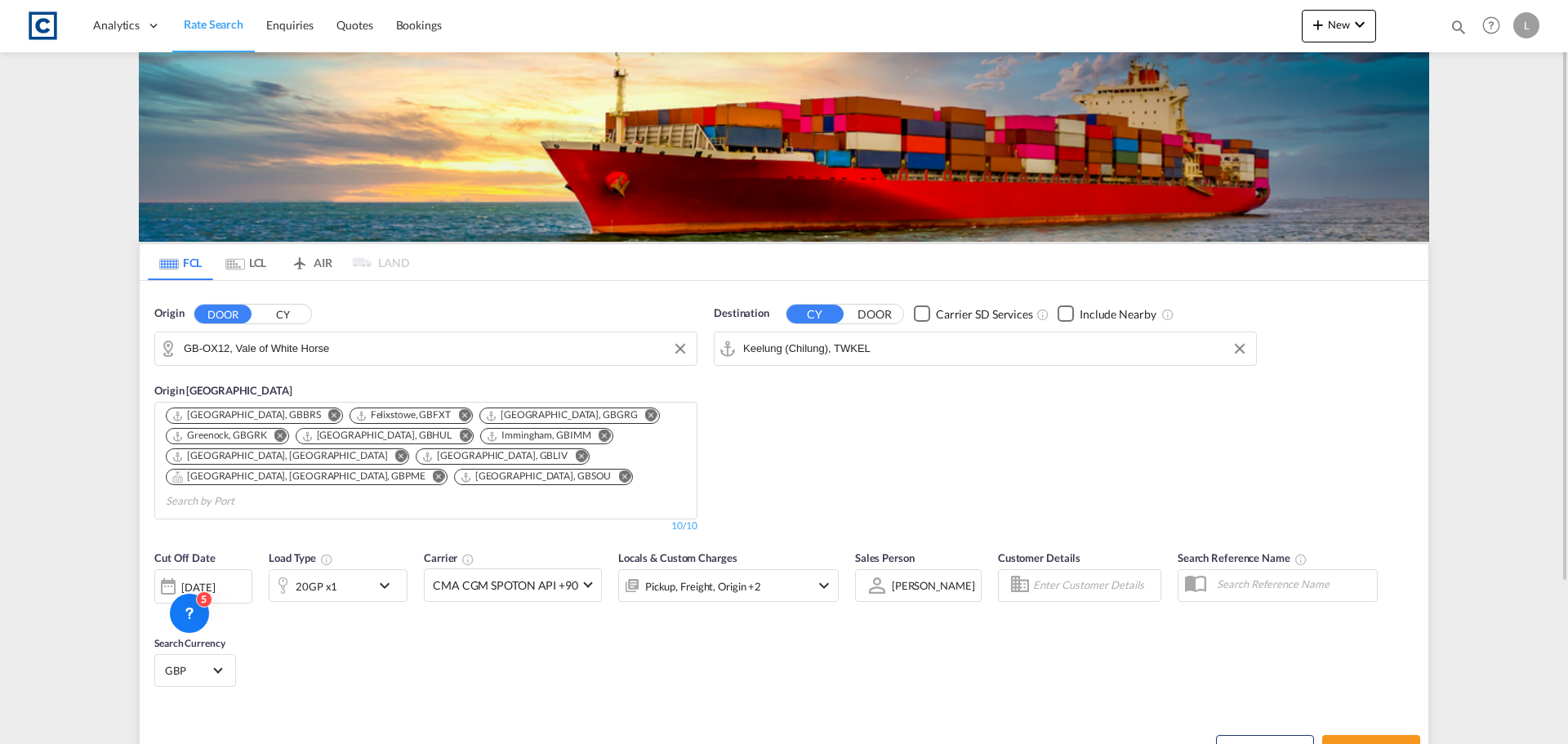
click at [795, 570] on div "Pickup, Freight, Origin +2" at bounding box center [728, 585] width 221 height 33
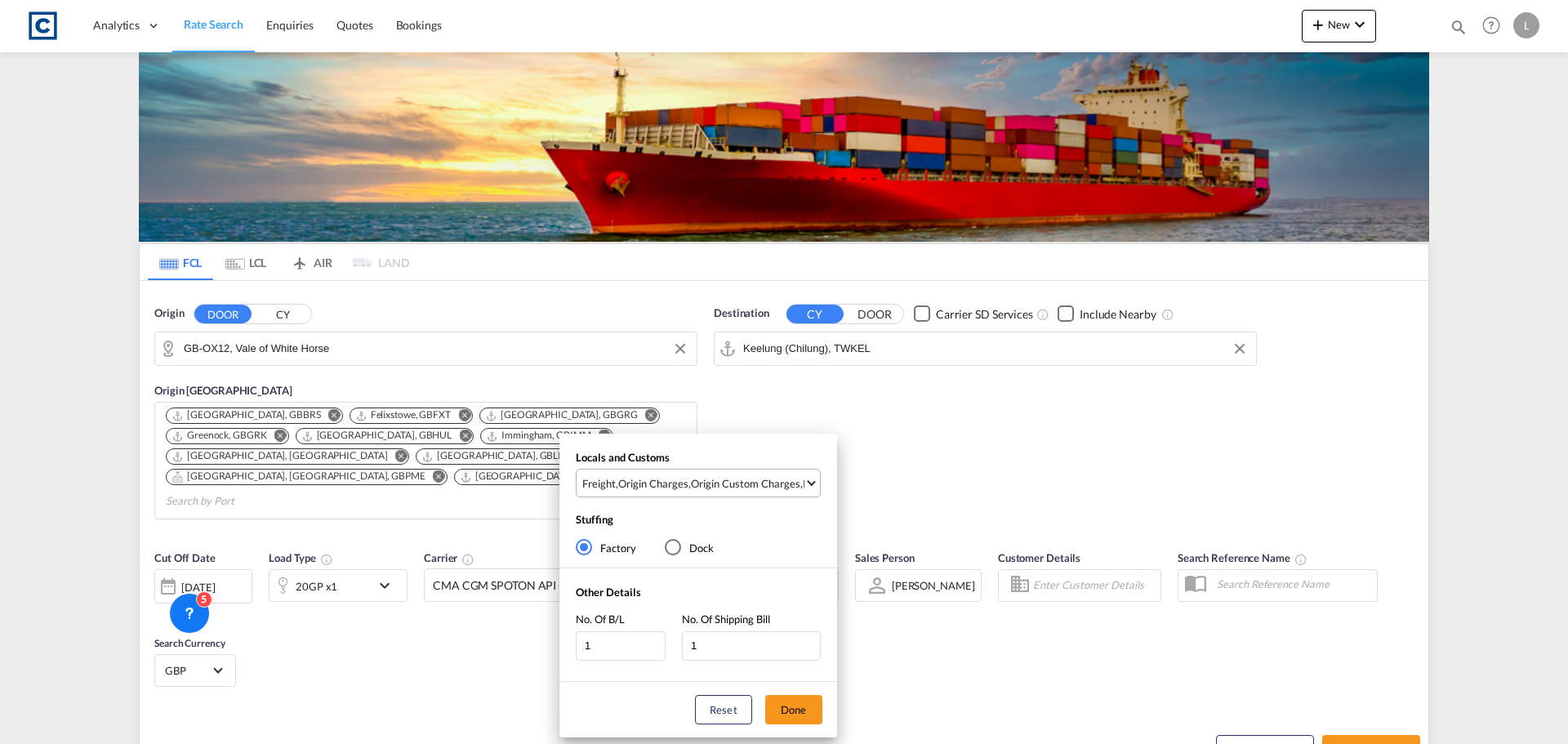
click at [764, 482] on div "Origin Custom Charges" at bounding box center [745, 483] width 109 height 15
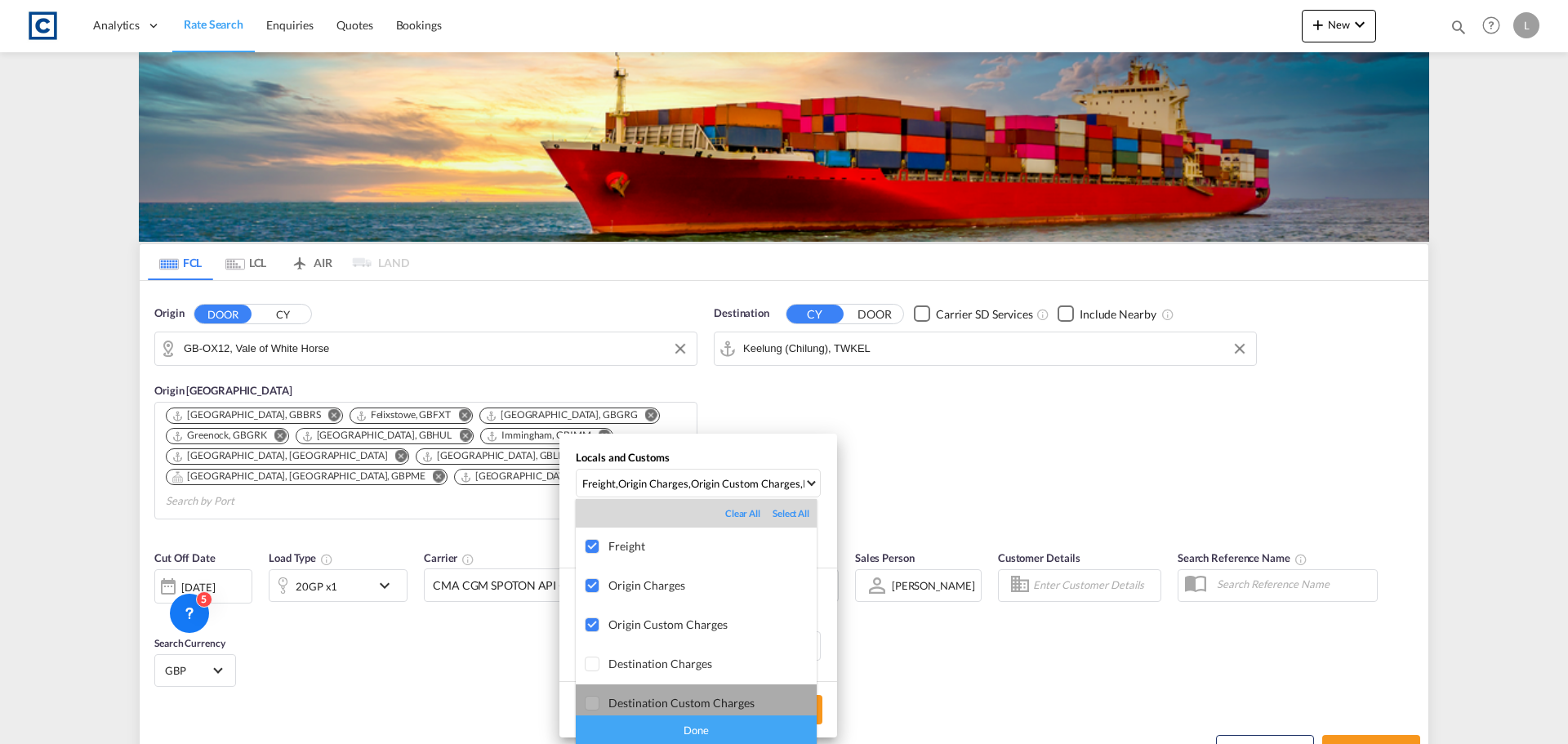
click at [769, 713] on md-option "Destination Custom Charges" at bounding box center [695, 703] width 241 height 39
click at [767, 698] on div "Destination Custom Charges" at bounding box center [712, 702] width 208 height 14
click at [744, 723] on div "Done" at bounding box center [695, 729] width 241 height 28
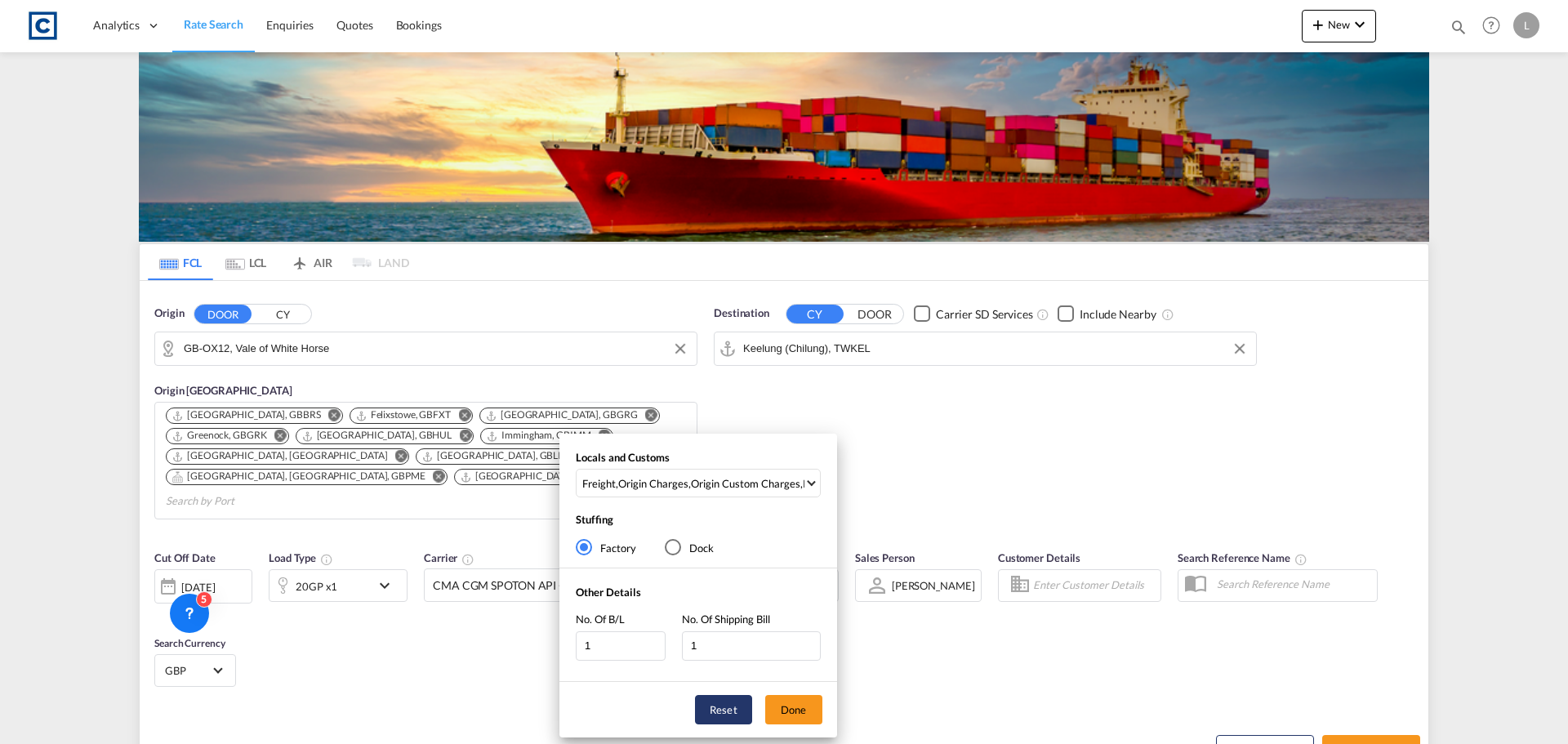
click at [752, 716] on button "Reset" at bounding box center [724, 709] width 57 height 29
click at [776, 709] on button "Done" at bounding box center [794, 709] width 57 height 29
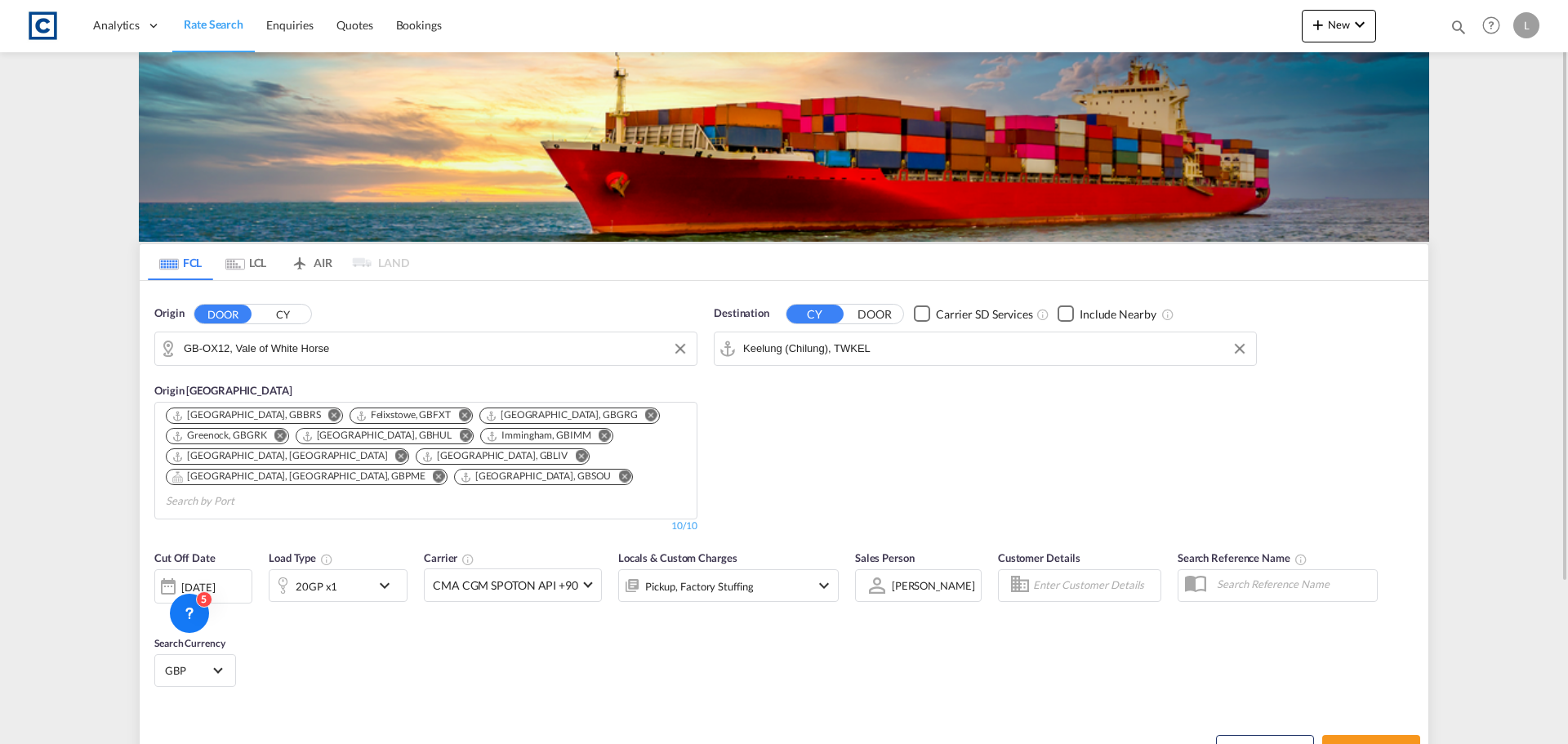
click at [347, 572] on div "20GP x1" at bounding box center [320, 585] width 101 height 33
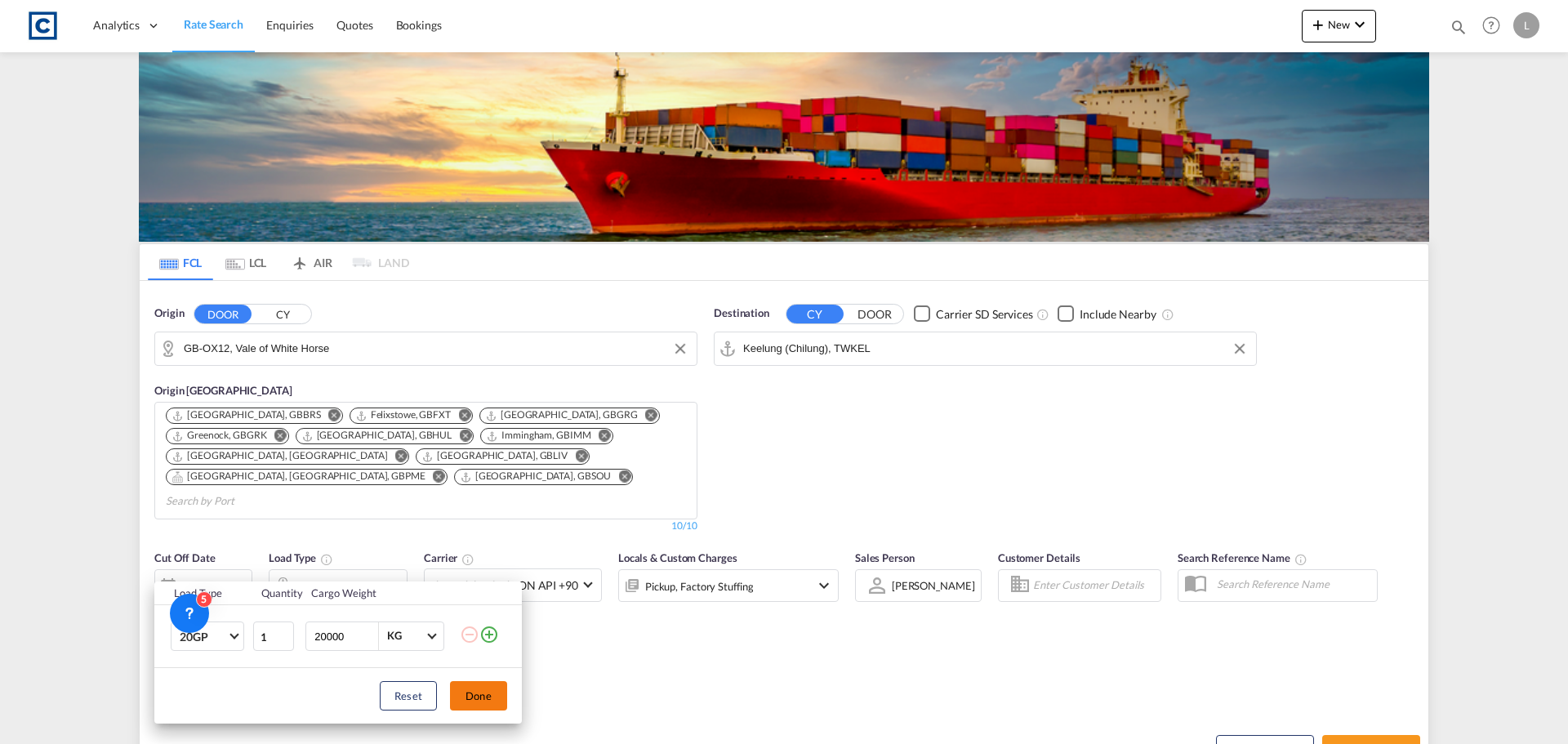
click at [474, 693] on button "Done" at bounding box center [478, 695] width 57 height 29
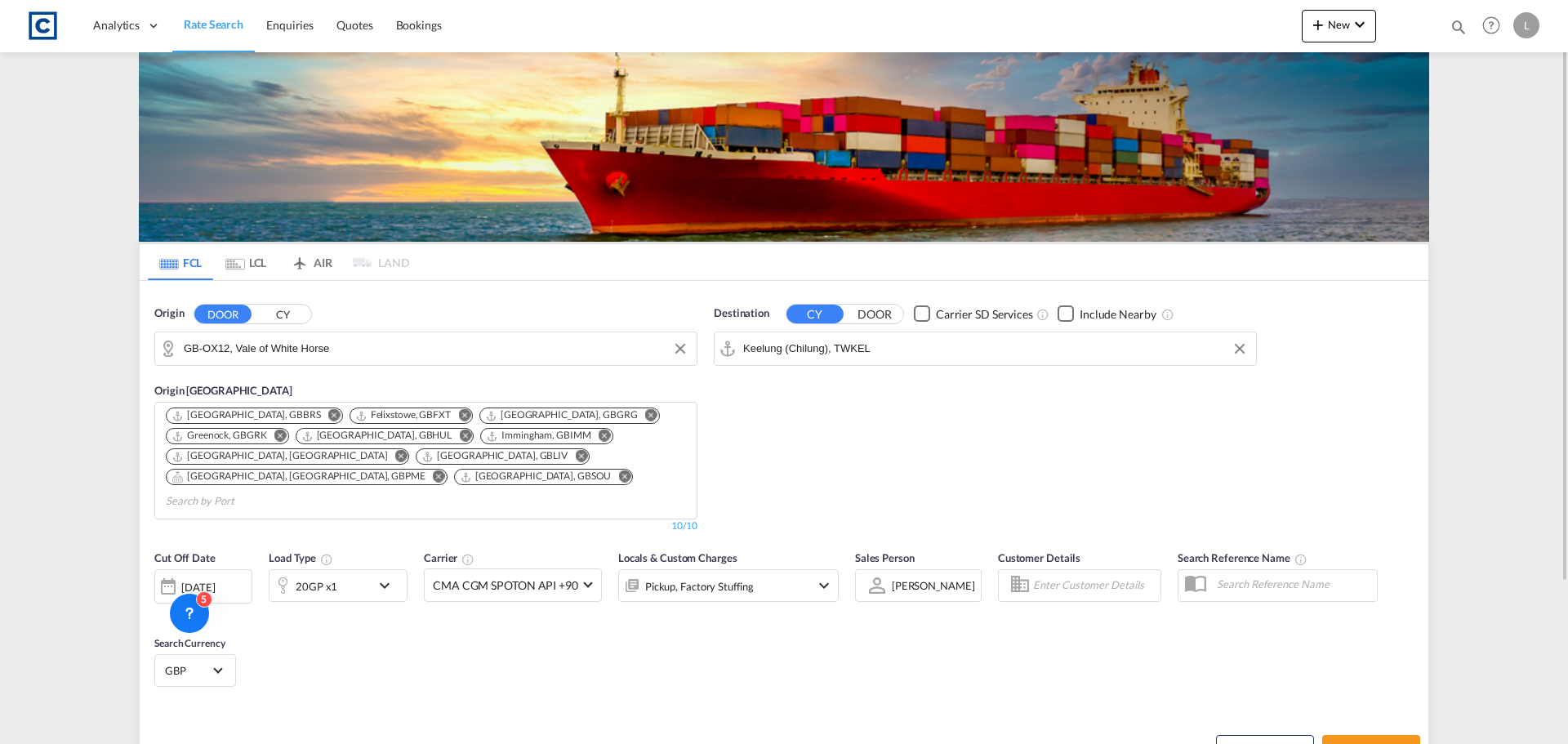
click at [790, 573] on div "Pickup, Factory Stuffing" at bounding box center [706, 585] width 175 height 33
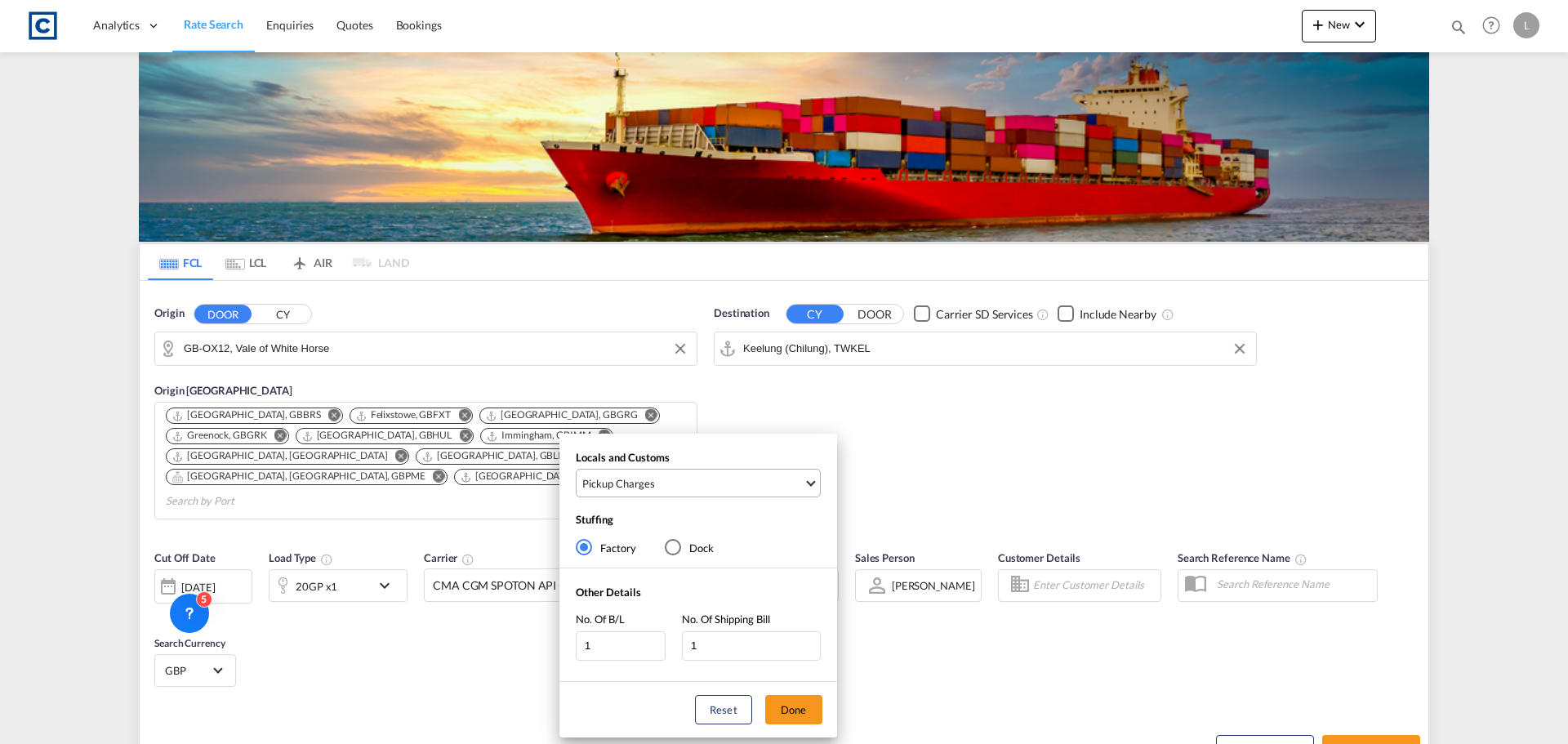
click at [709, 481] on span "Pickup Charges" at bounding box center [694, 483] width 222 height 15
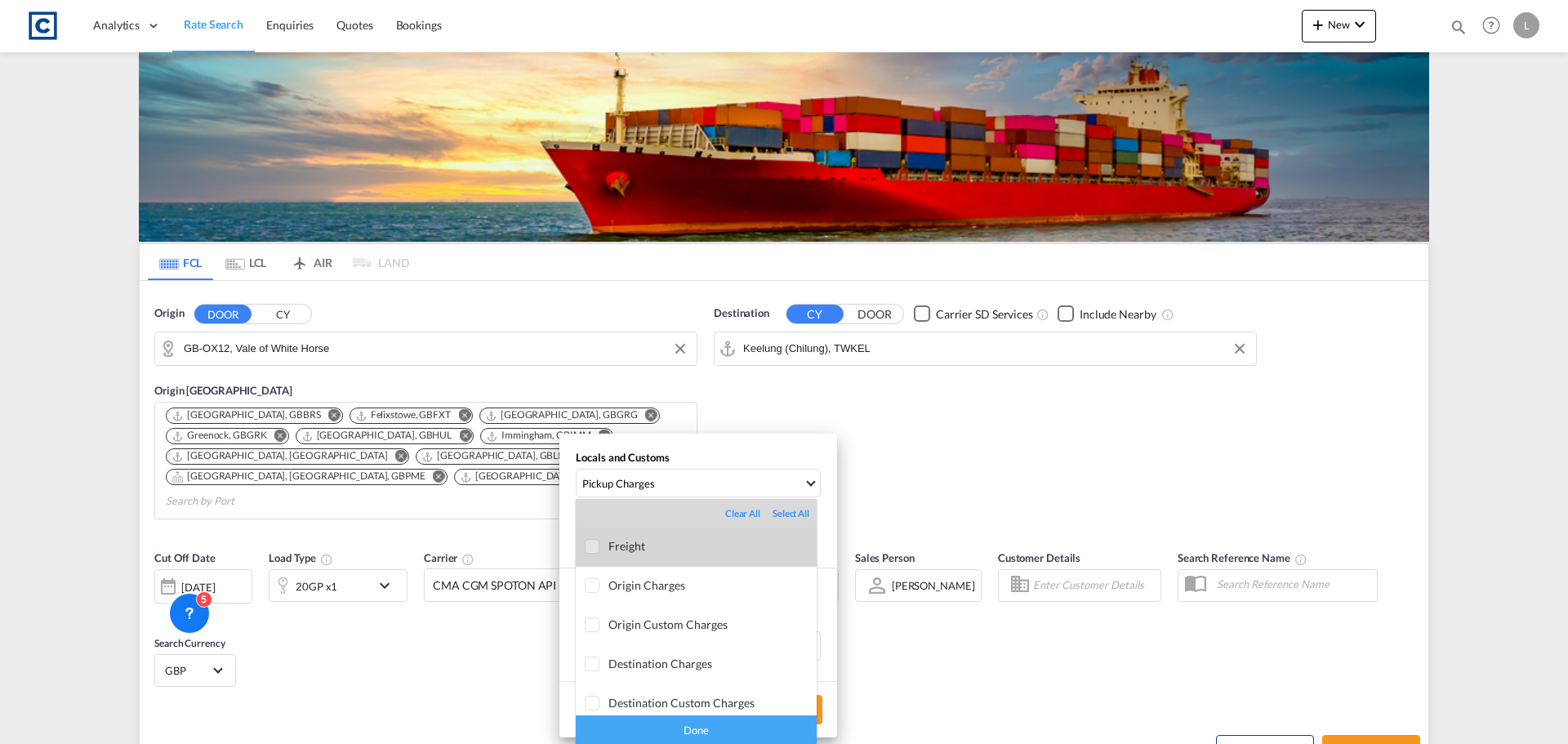
click at [587, 541] on div at bounding box center [593, 547] width 16 height 16
drag, startPoint x: 584, startPoint y: 578, endPoint x: 584, endPoint y: 596, distance: 18.0
click at [584, 579] on div at bounding box center [593, 586] width 16 height 16
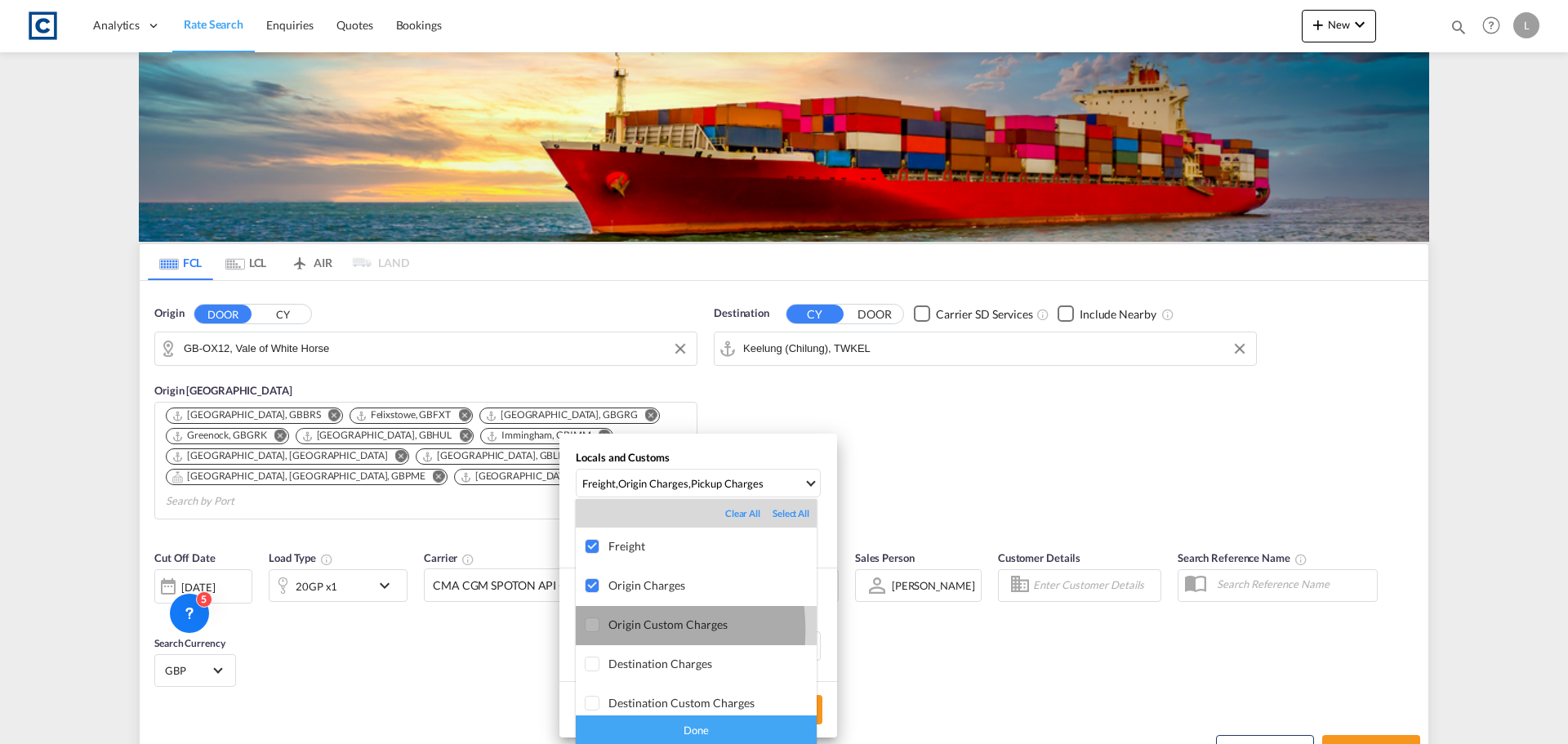
click at [589, 630] on div at bounding box center [593, 625] width 16 height 16
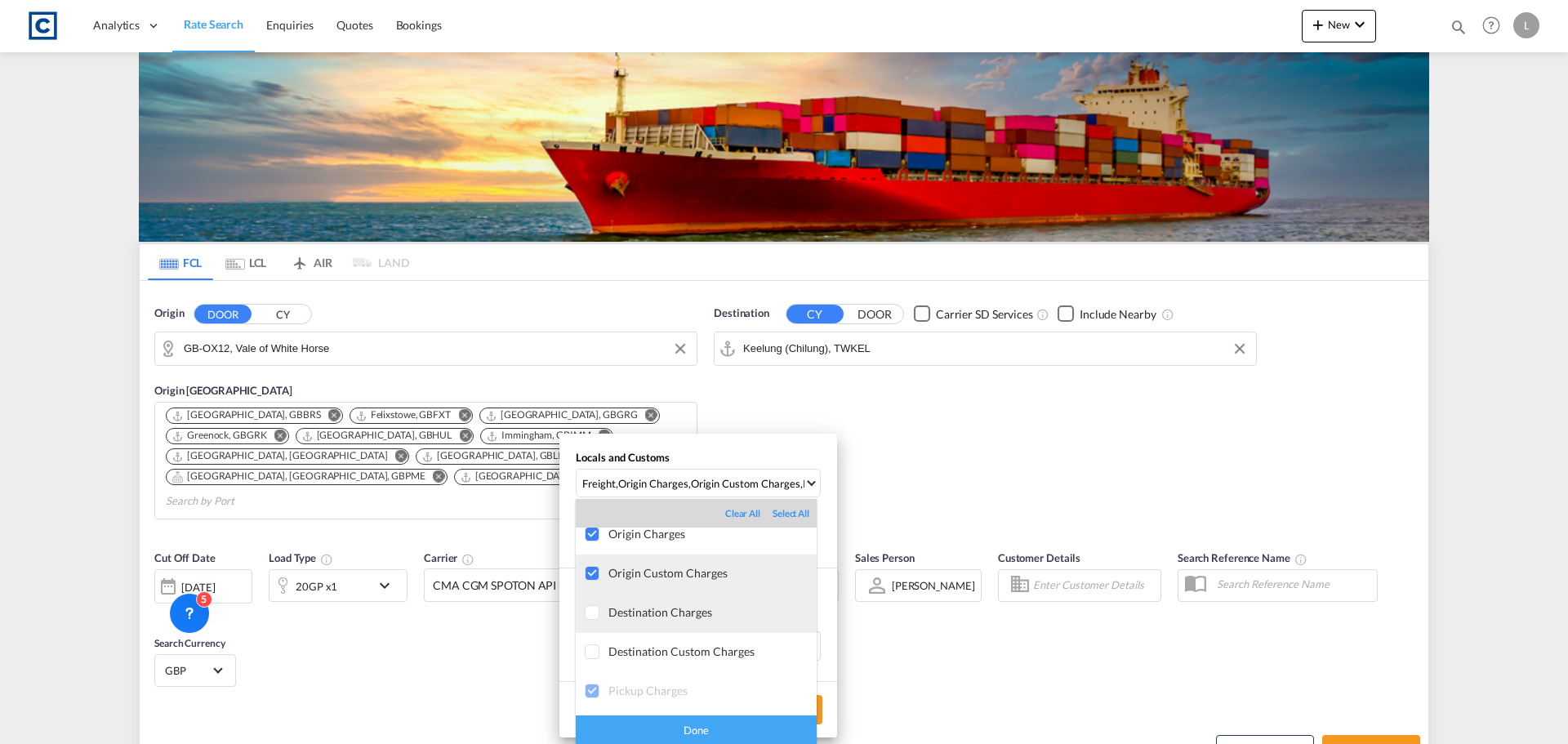
scroll to position [86, 0]
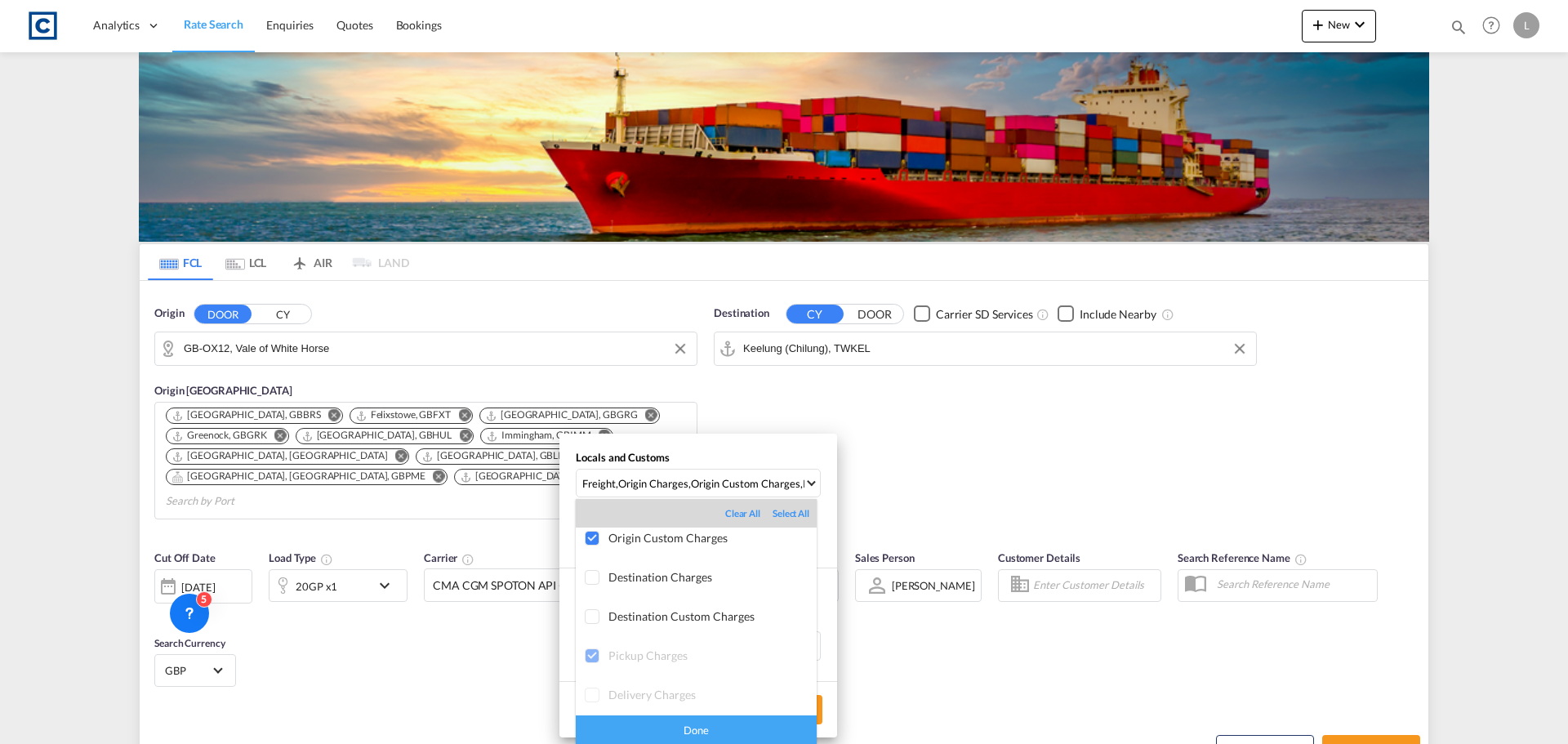
drag, startPoint x: 736, startPoint y: 727, endPoint x: 735, endPoint y: 716, distance: 11.0
click at [735, 727] on div "Done" at bounding box center [695, 729] width 241 height 28
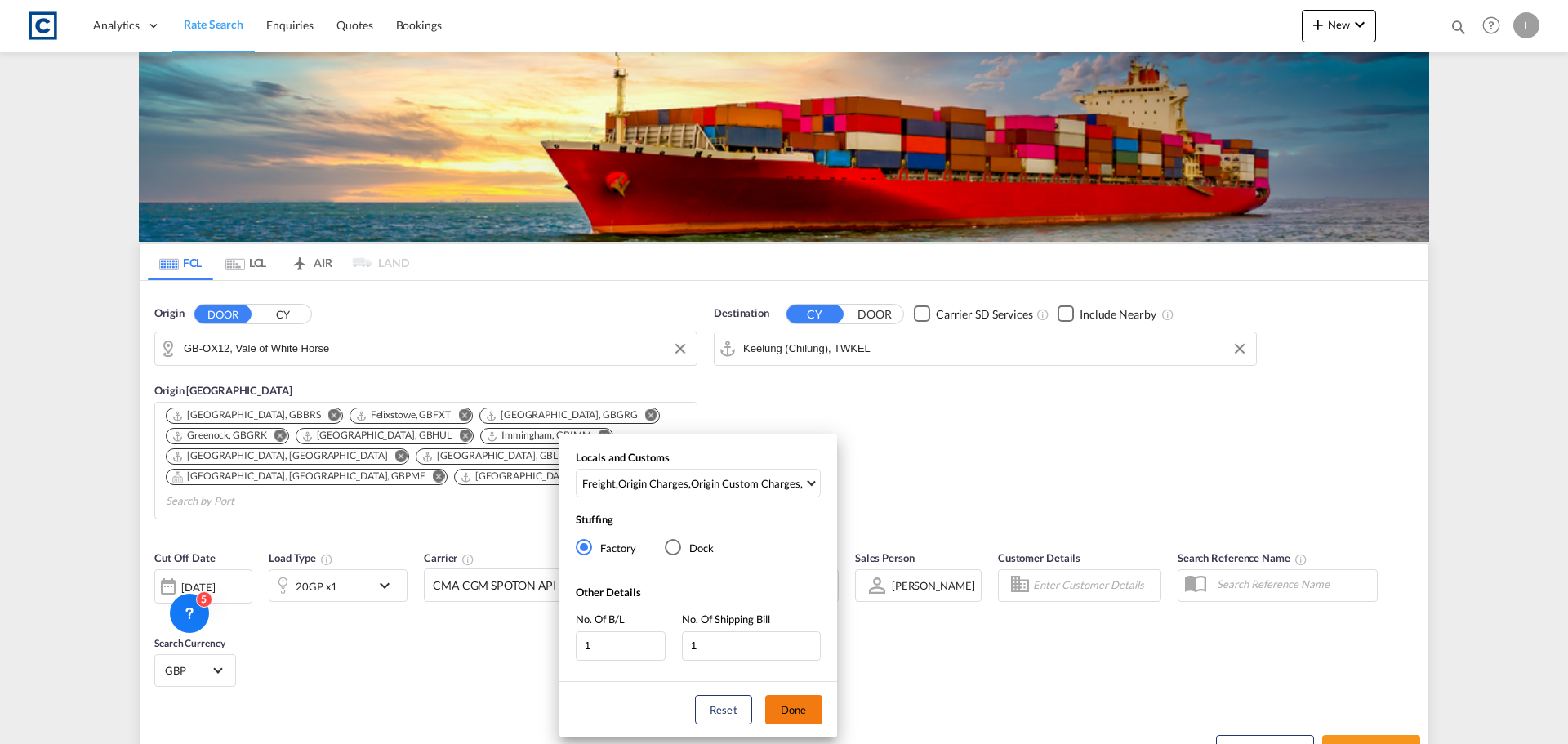
click at [805, 704] on button "Done" at bounding box center [794, 709] width 57 height 29
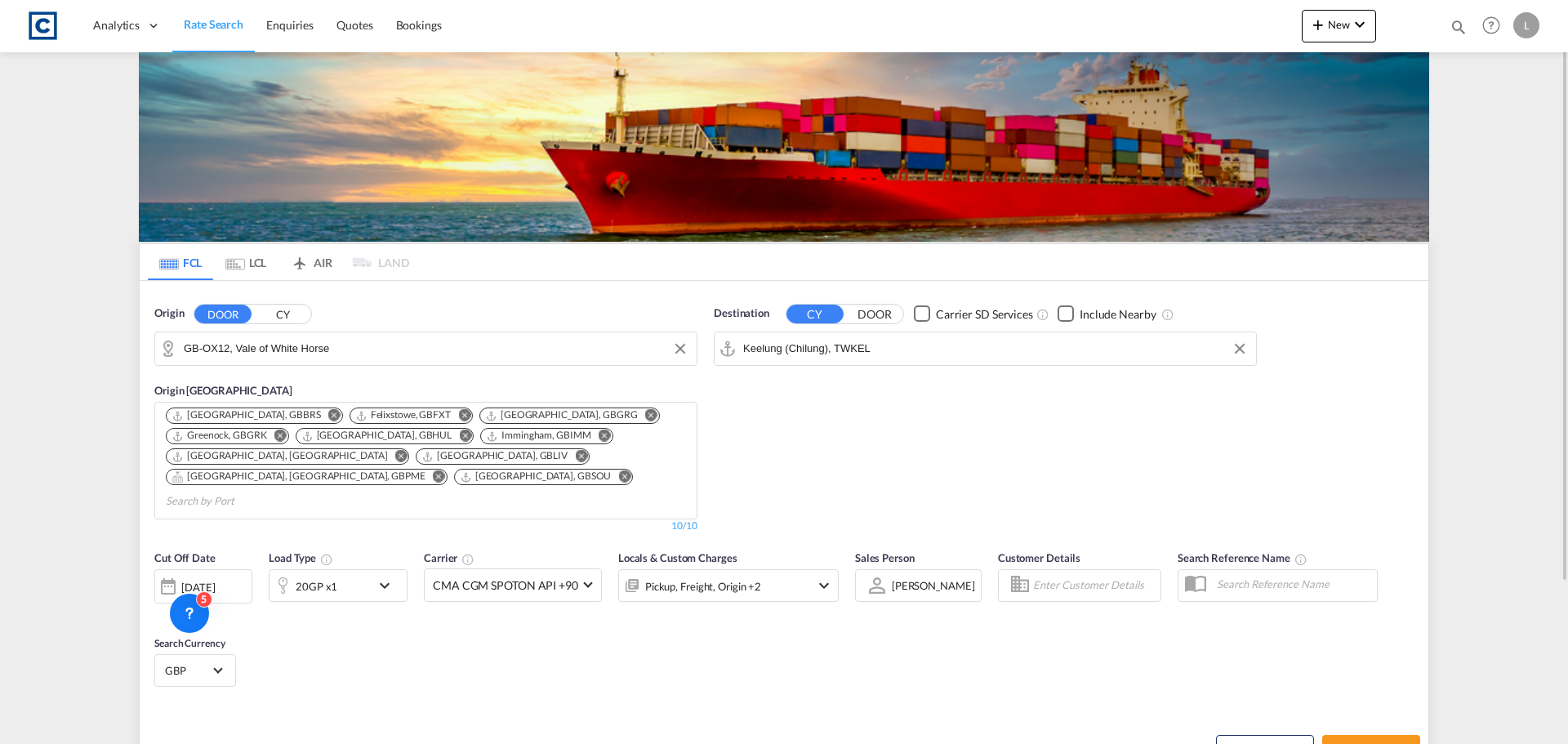
click at [205, 580] on div "[DATE]" at bounding box center [197, 587] width 34 height 15
click at [220, 675] on span "1" at bounding box center [218, 666] width 33 height 33
click at [1363, 743] on span "Search Rates" at bounding box center [1372, 749] width 78 height 13
type input "OX12 to TWKEL / 1 Sep 2025"
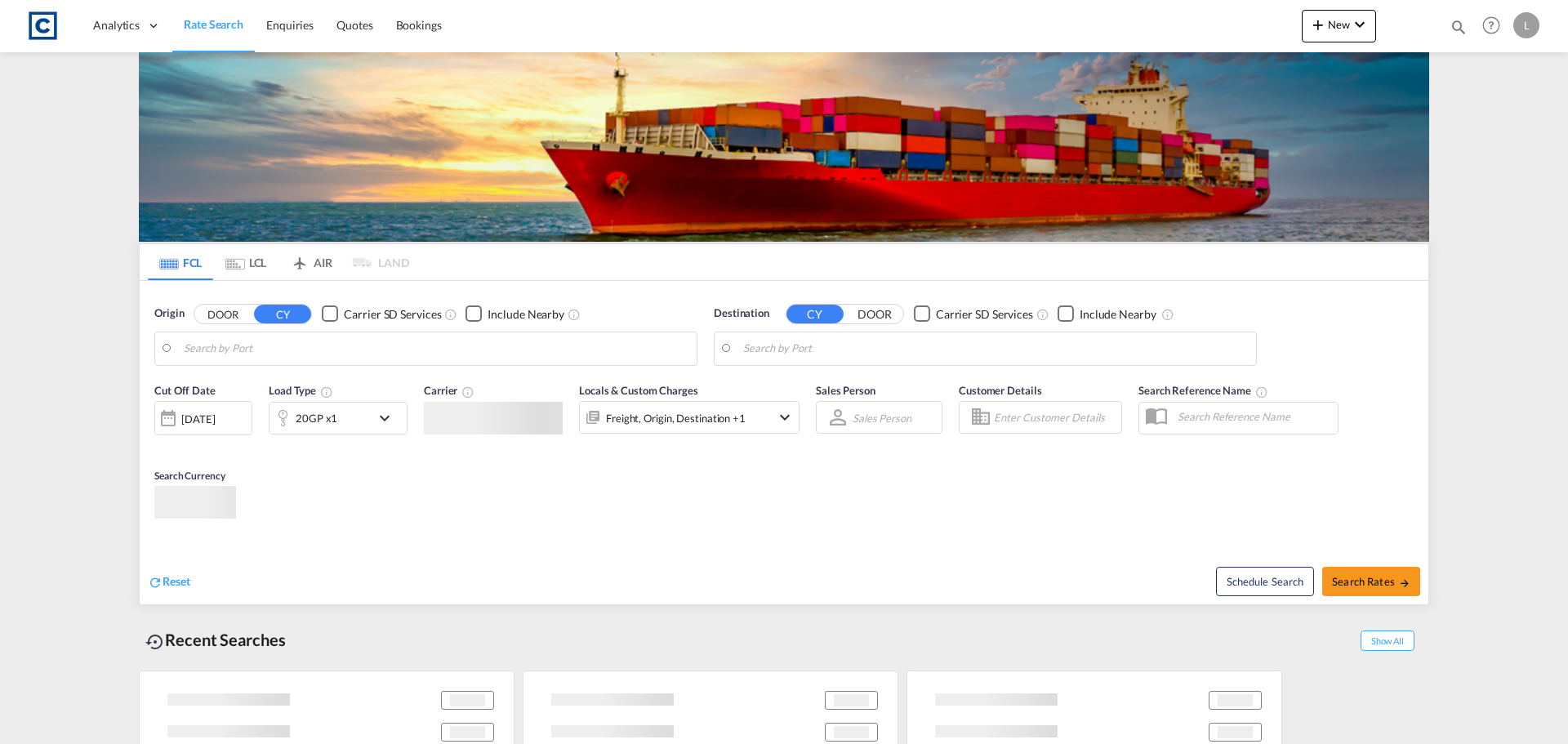
type input "GB-WA16, [GEOGRAPHIC_DATA]"
type input "[GEOGRAPHIC_DATA], AUADL"
type input "GB-OX12, Vale of White Horse"
type input "Keelung (Chilung), TWKEL"
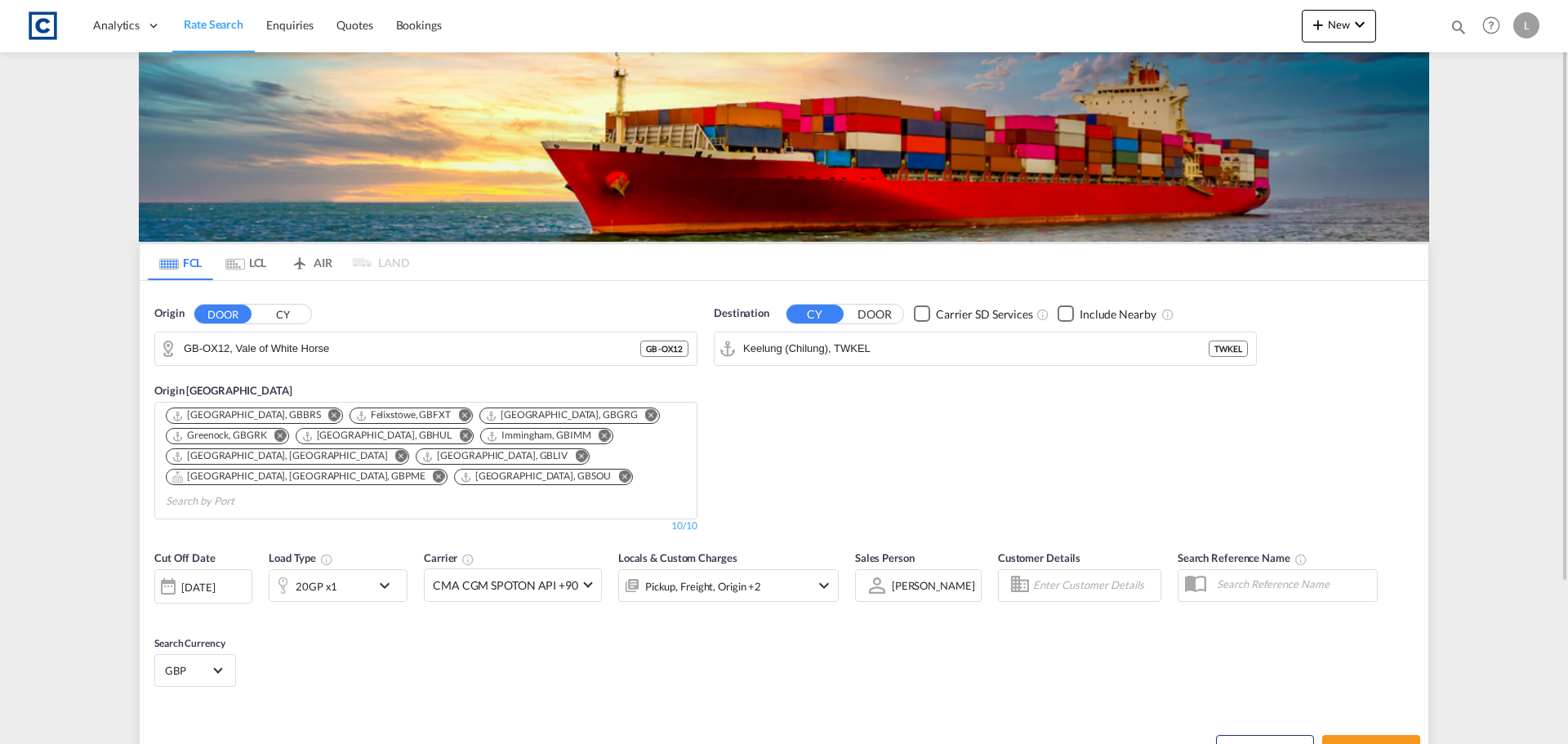
click at [200, 580] on div "[DATE]" at bounding box center [197, 587] width 34 height 15
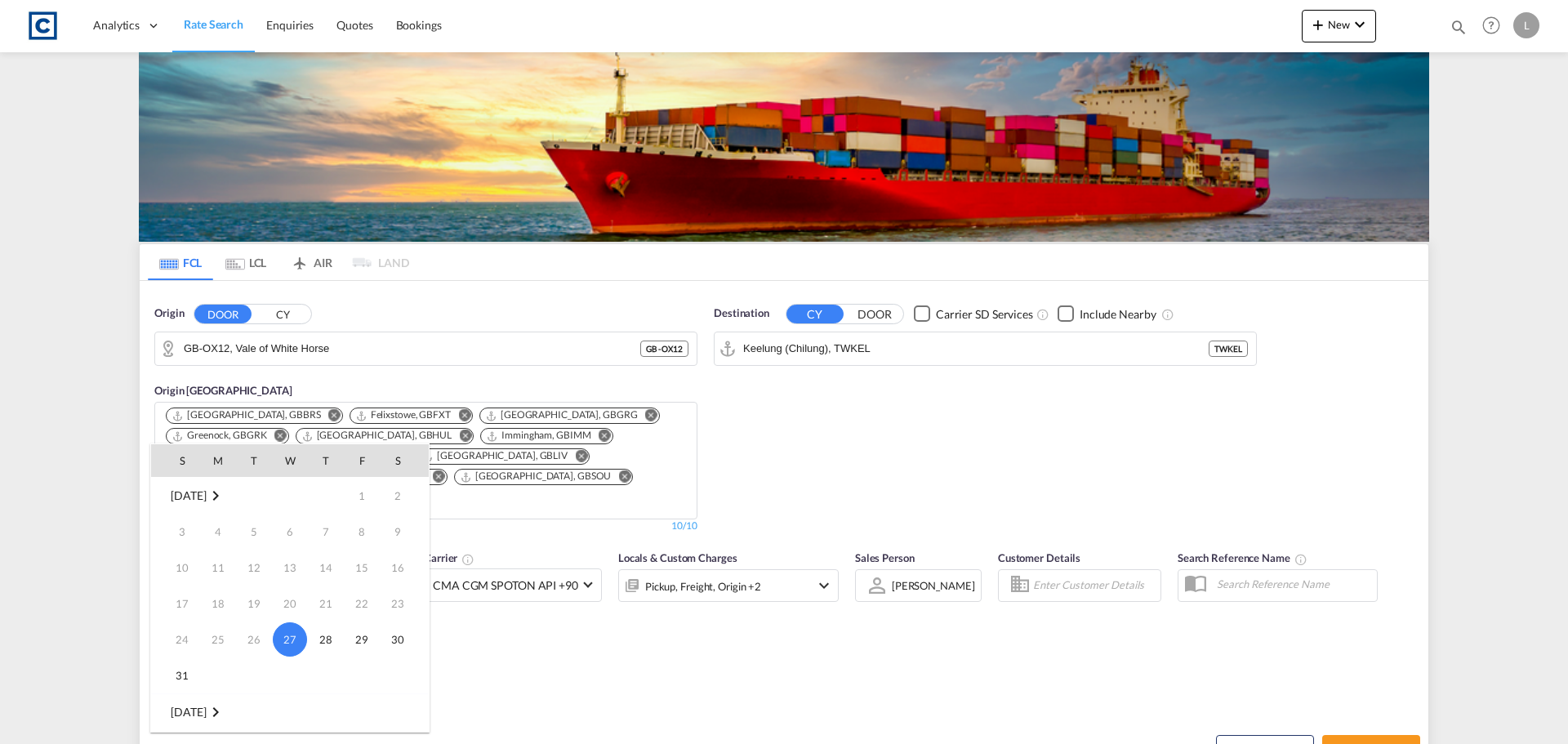
scroll to position [82, 0]
click at [221, 672] on span "1" at bounding box center [218, 666] width 33 height 33
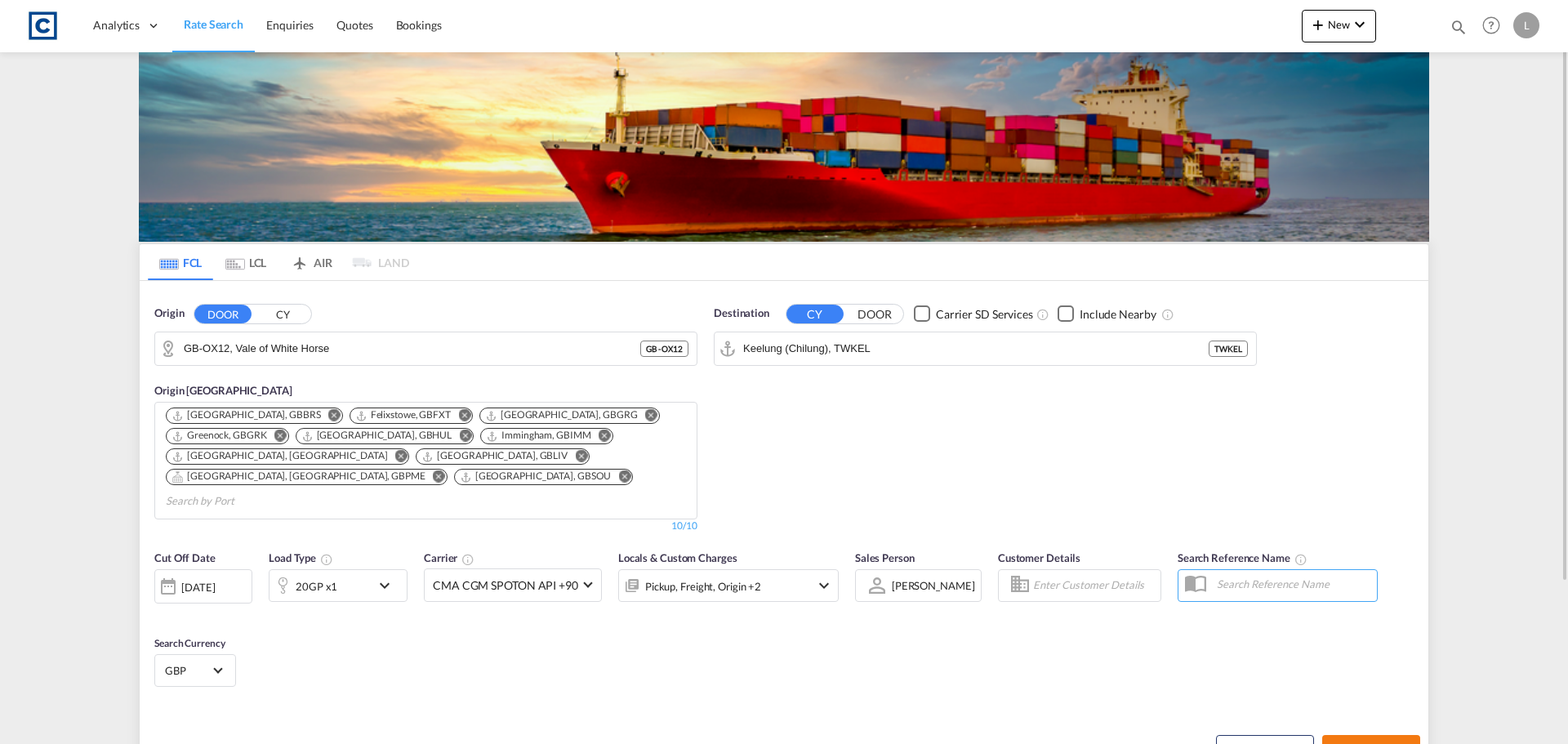
click at [1374, 743] on span "Search Rates" at bounding box center [1372, 749] width 78 height 13
type input "OX12 to TWKEL / 1 Sep 2025"
